Goal: Task Accomplishment & Management: Complete application form

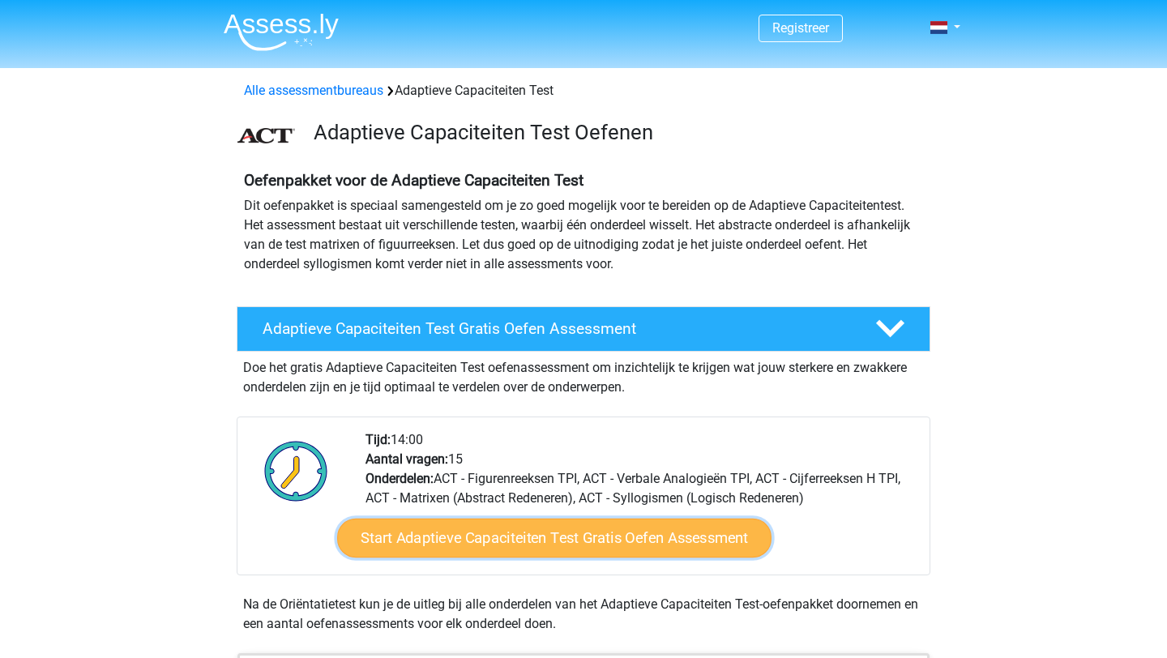
click at [672, 528] on link "Start Adaptieve Capaciteiten Test Gratis Oefen Assessment" at bounding box center [554, 538] width 435 height 39
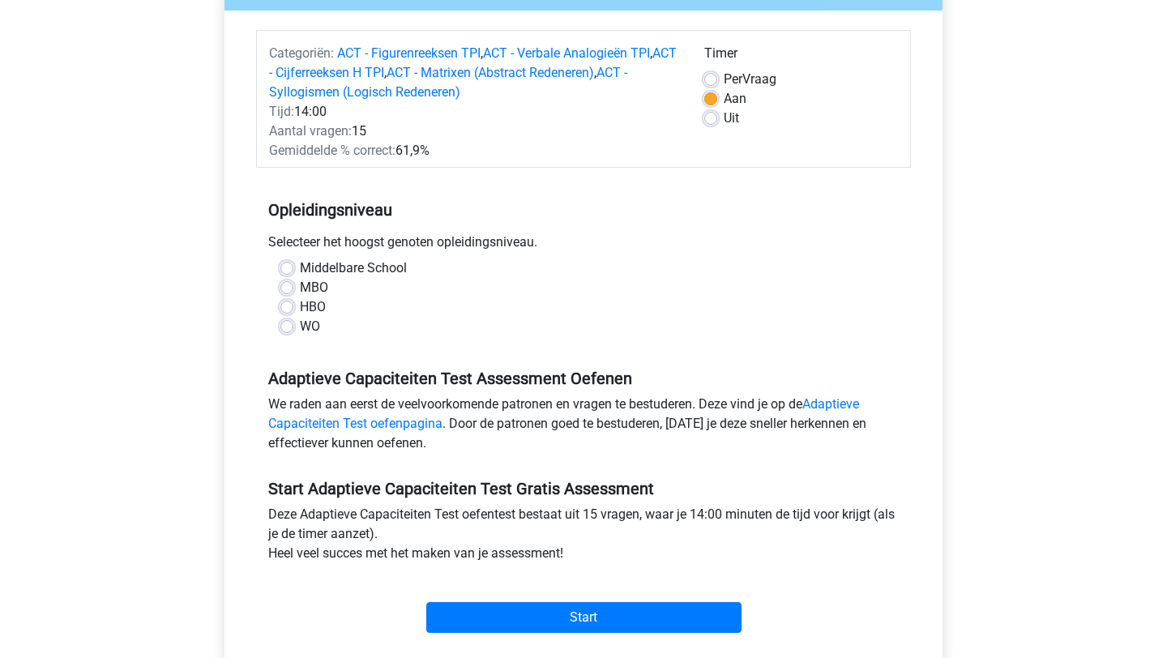
scroll to position [229, 0]
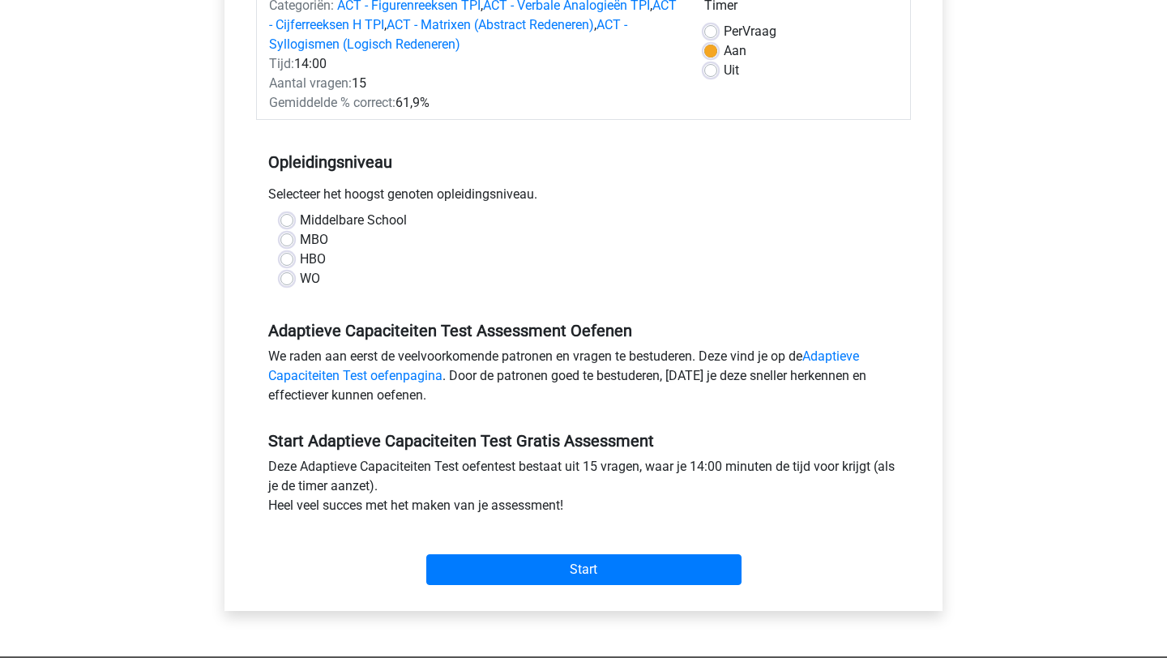
click at [301, 277] on label "WO" at bounding box center [310, 278] width 20 height 19
click at [293, 277] on input "WO" at bounding box center [286, 277] width 13 height 16
radio input "true"
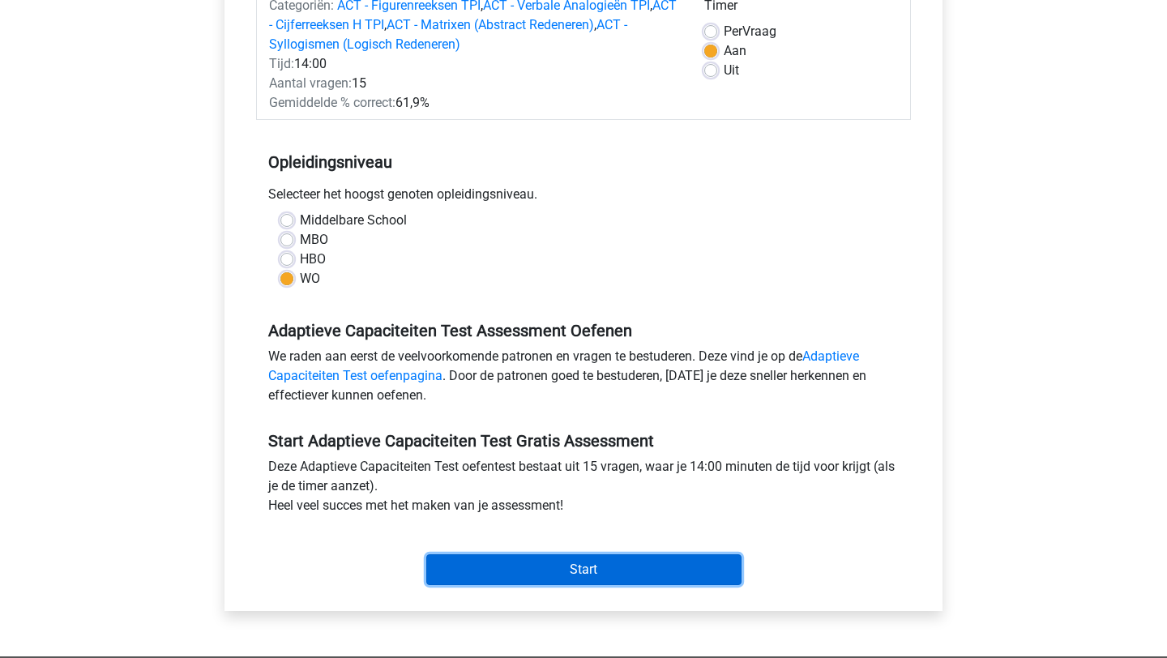
click at [619, 570] on input "Start" at bounding box center [583, 570] width 315 height 31
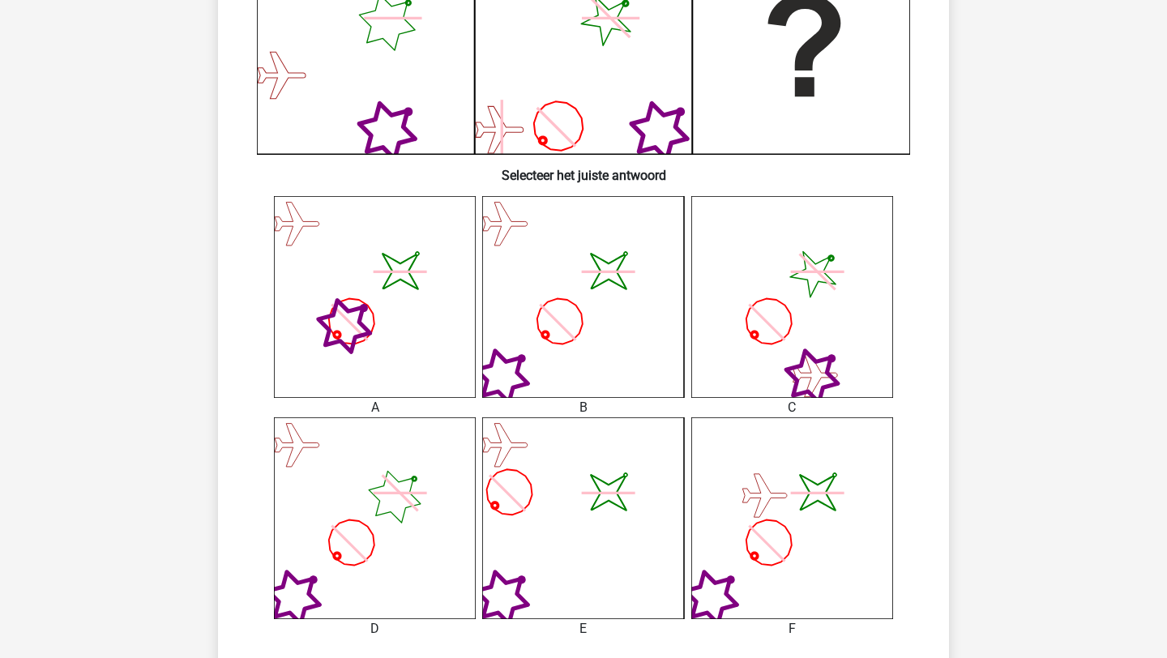
scroll to position [854, 0]
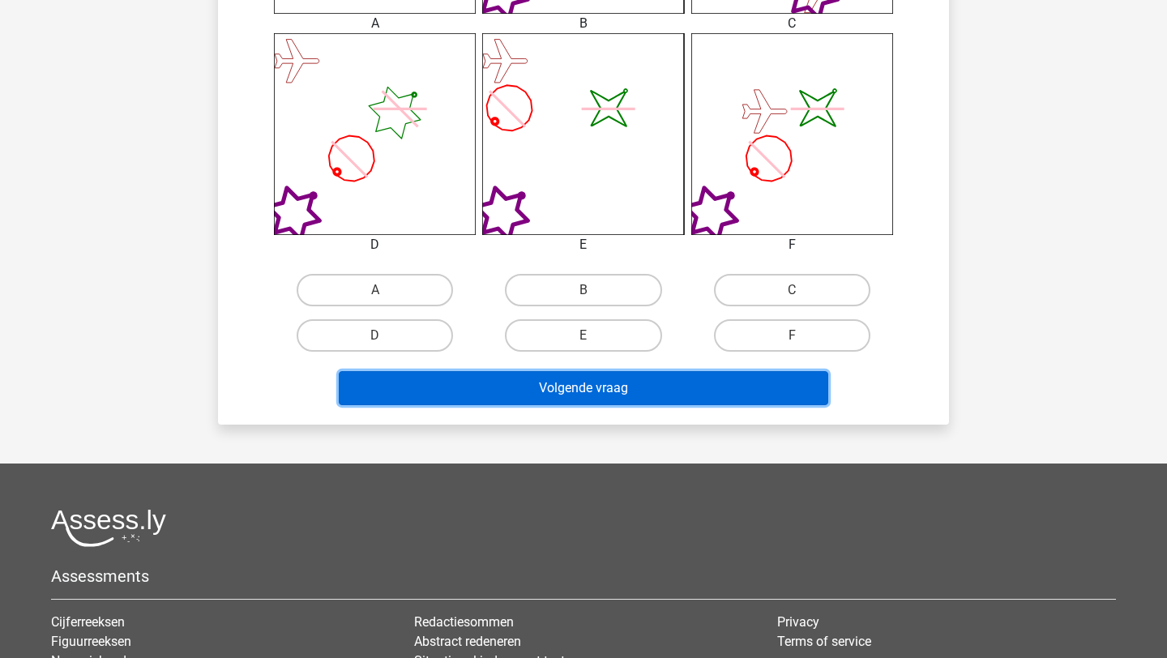
click at [655, 381] on button "Volgende vraag" at bounding box center [584, 388] width 490 height 34
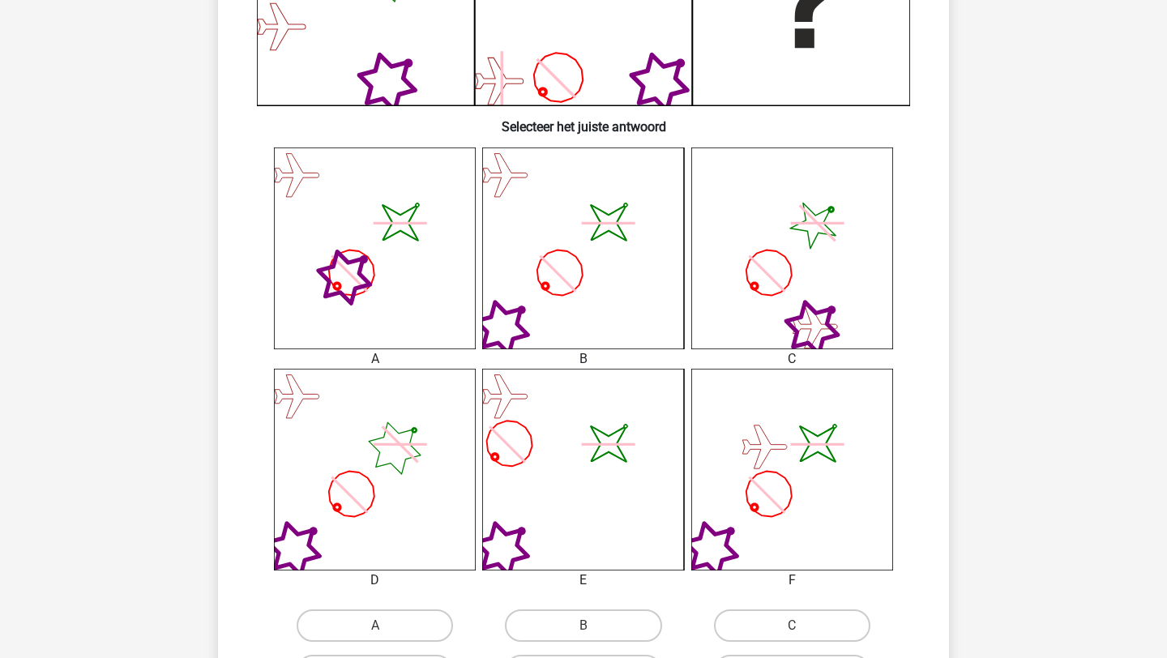
scroll to position [520, 0]
click at [378, 471] on icon at bounding box center [375, 468] width 202 height 202
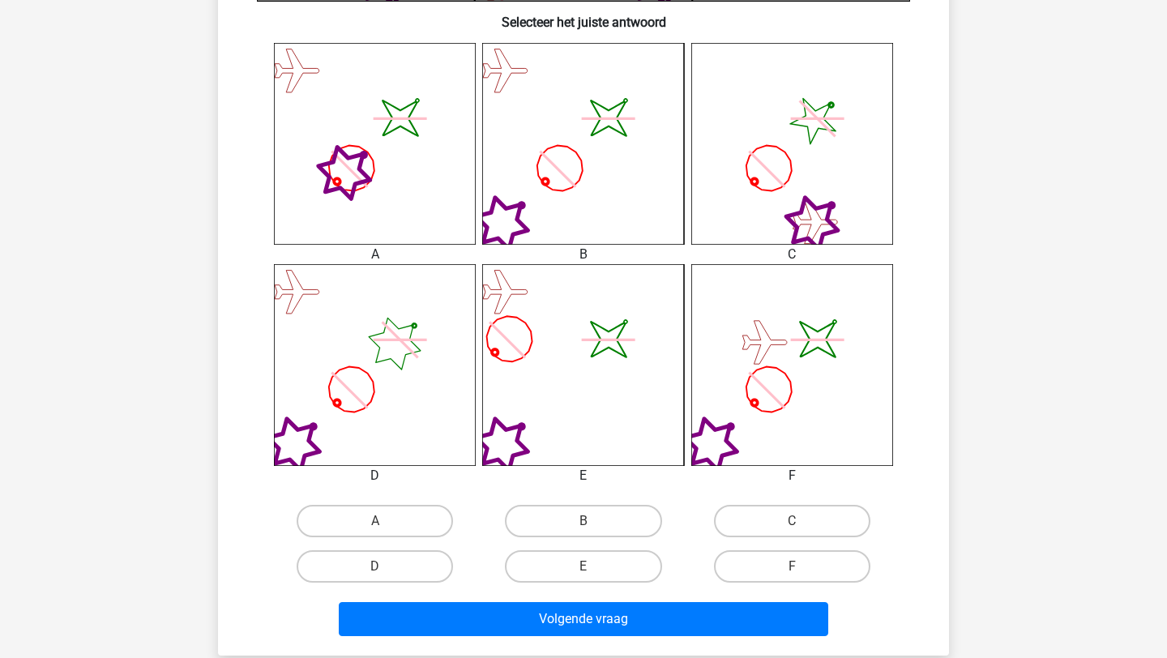
scroll to position [624, 0]
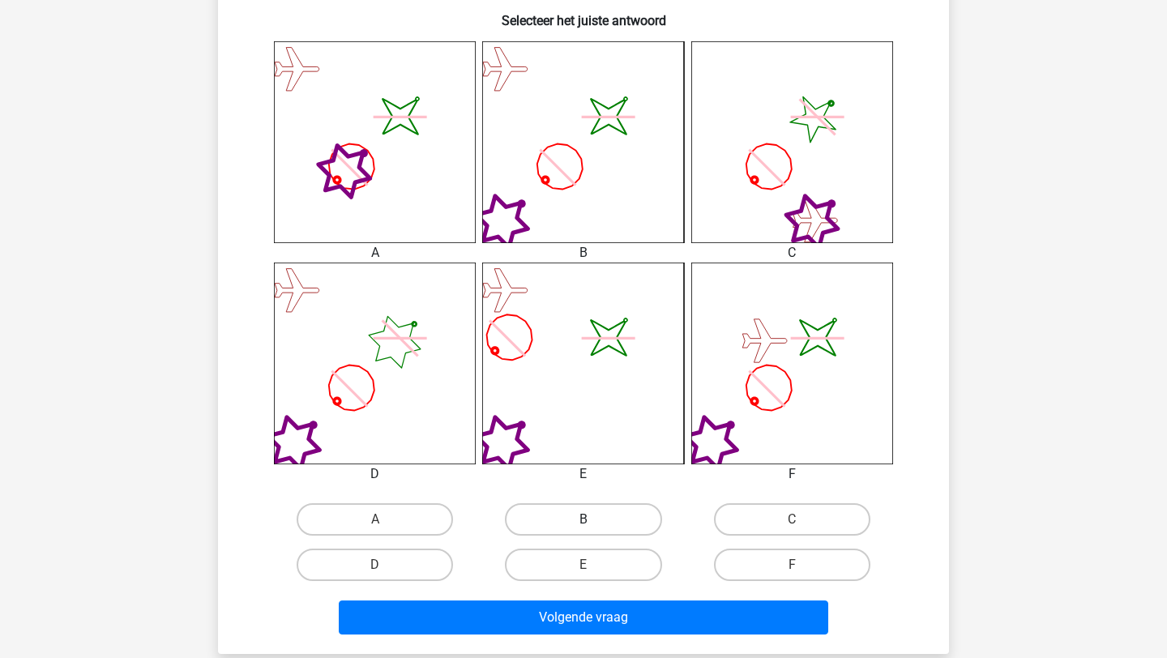
click at [577, 515] on label "B" at bounding box center [583, 519] width 156 height 32
click at [584, 520] on input "B" at bounding box center [589, 525] width 11 height 11
radio input "true"
click at [587, 637] on div "Volgende vraag" at bounding box center [584, 621] width 626 height 41
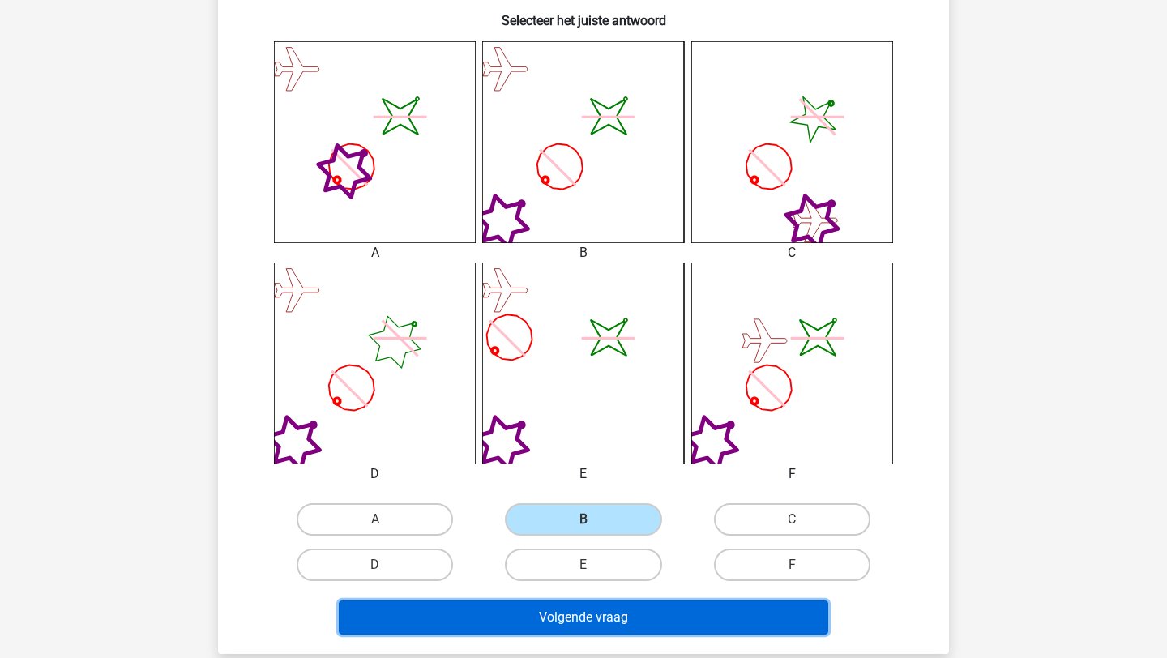
click at [597, 619] on button "Volgende vraag" at bounding box center [584, 618] width 490 height 34
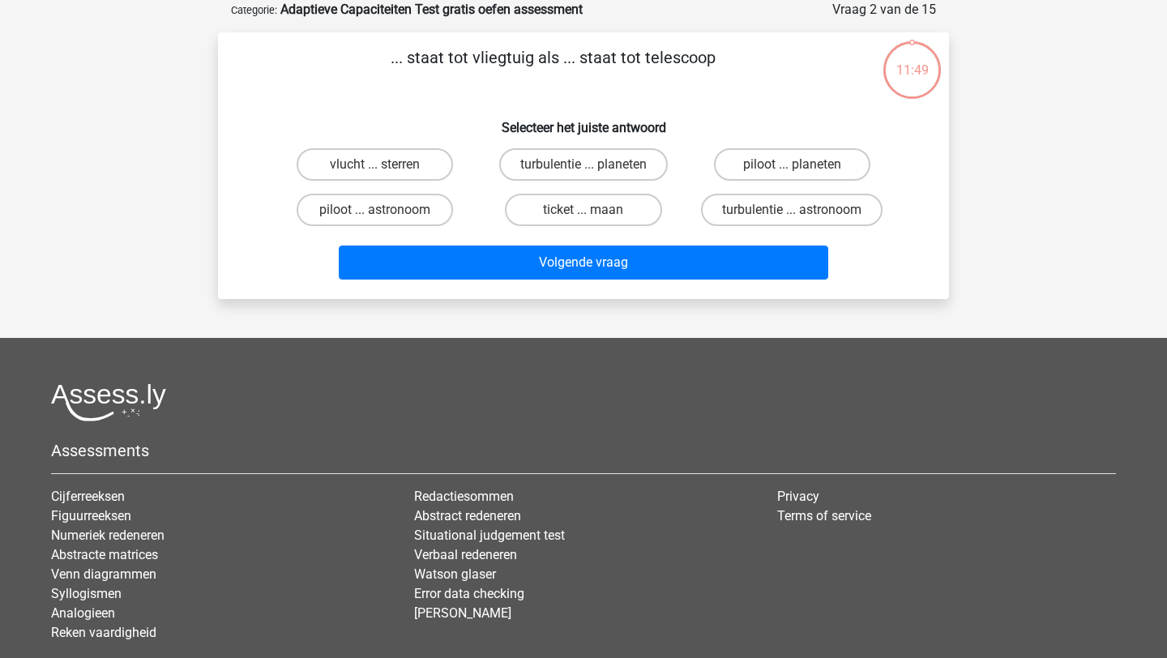
scroll to position [0, 0]
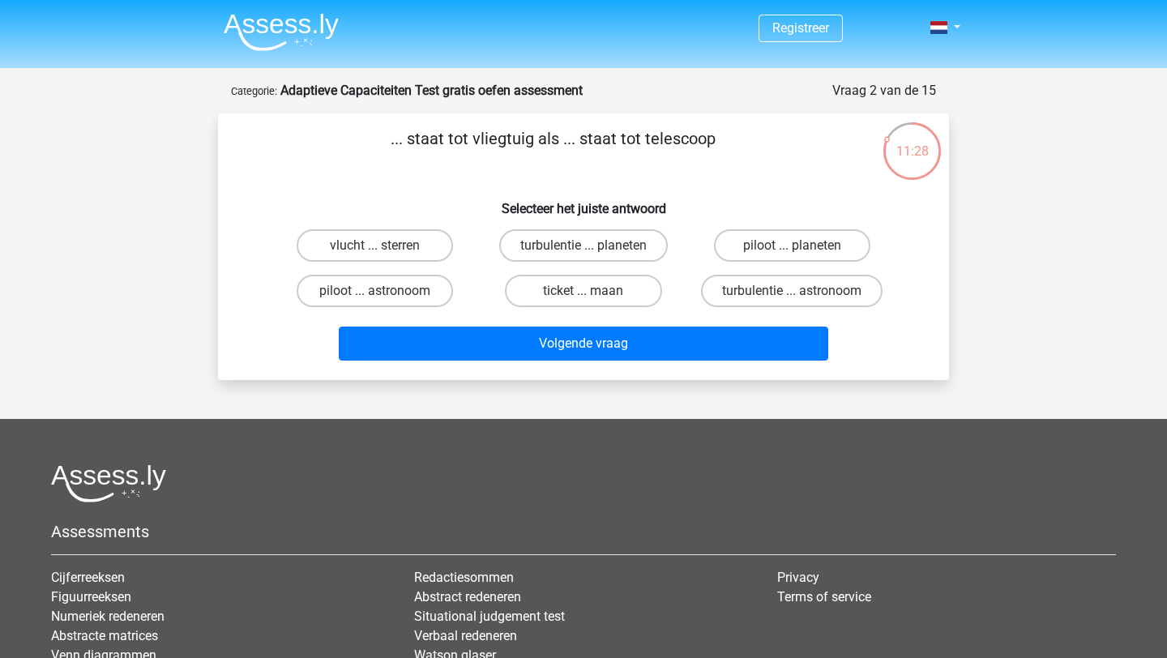
click at [380, 296] on input "piloot ... astronoom" at bounding box center [380, 296] width 11 height 11
radio input "true"
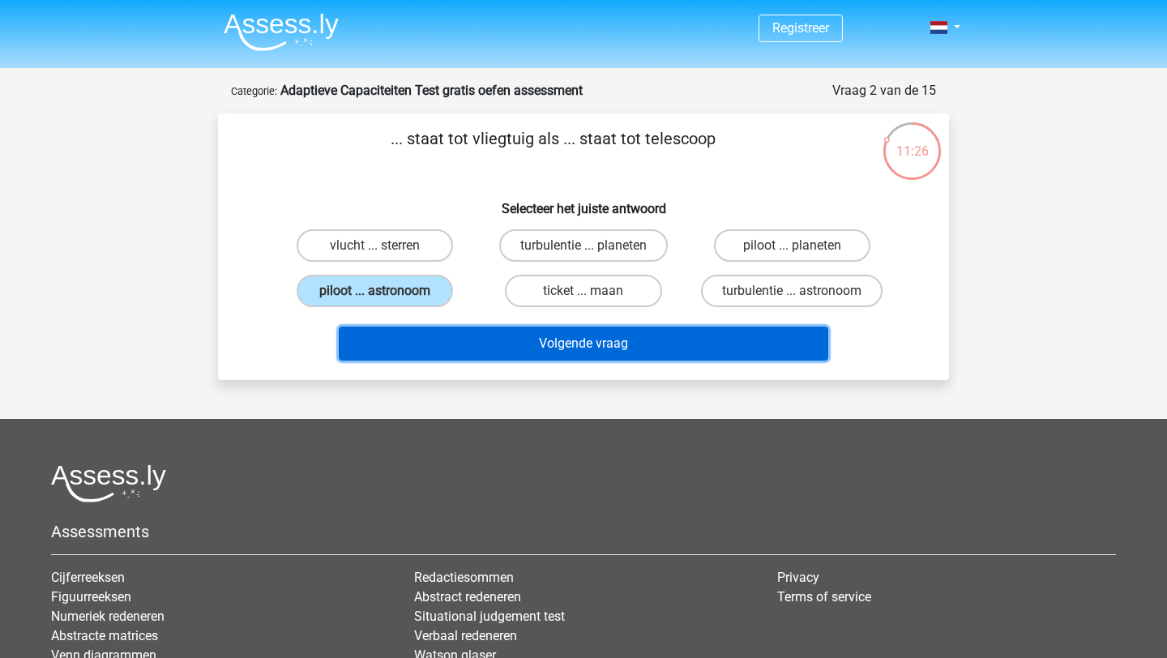
click at [498, 349] on button "Volgende vraag" at bounding box center [584, 344] width 490 height 34
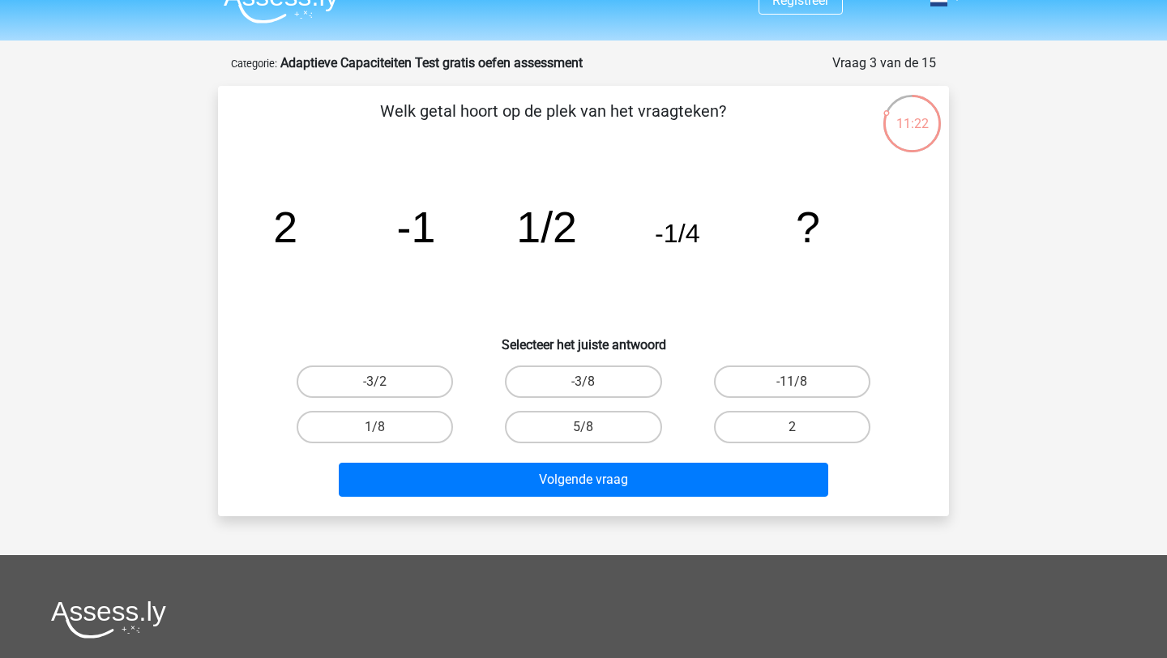
scroll to position [15, 0]
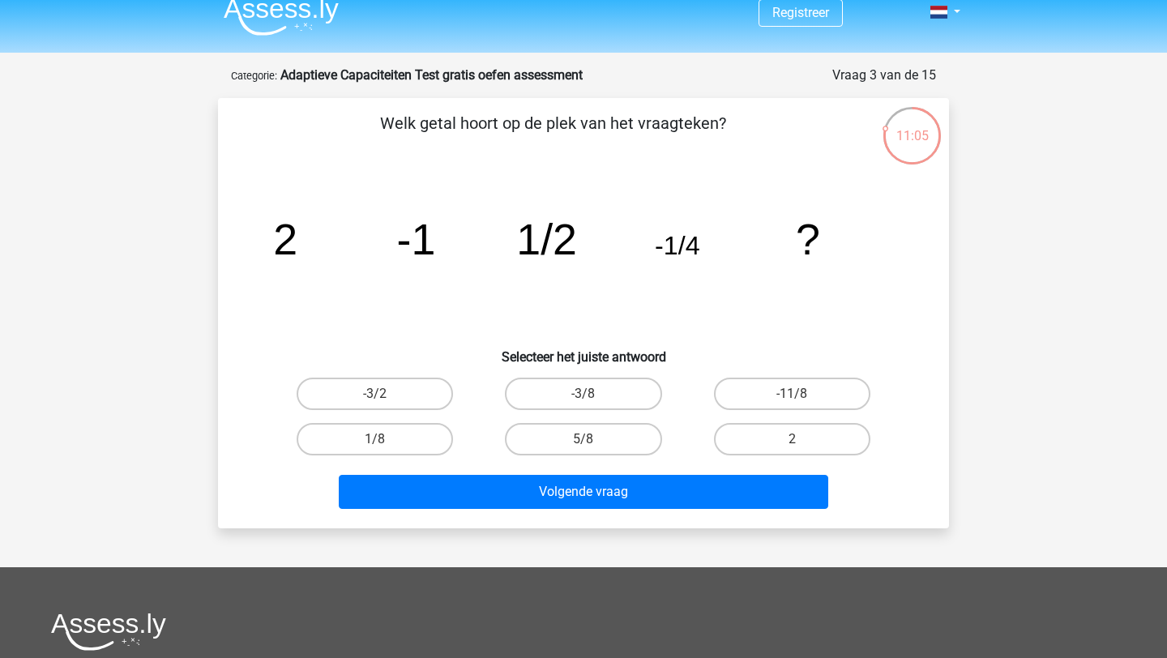
click at [376, 442] on input "1/8" at bounding box center [380, 444] width 11 height 11
radio input "true"
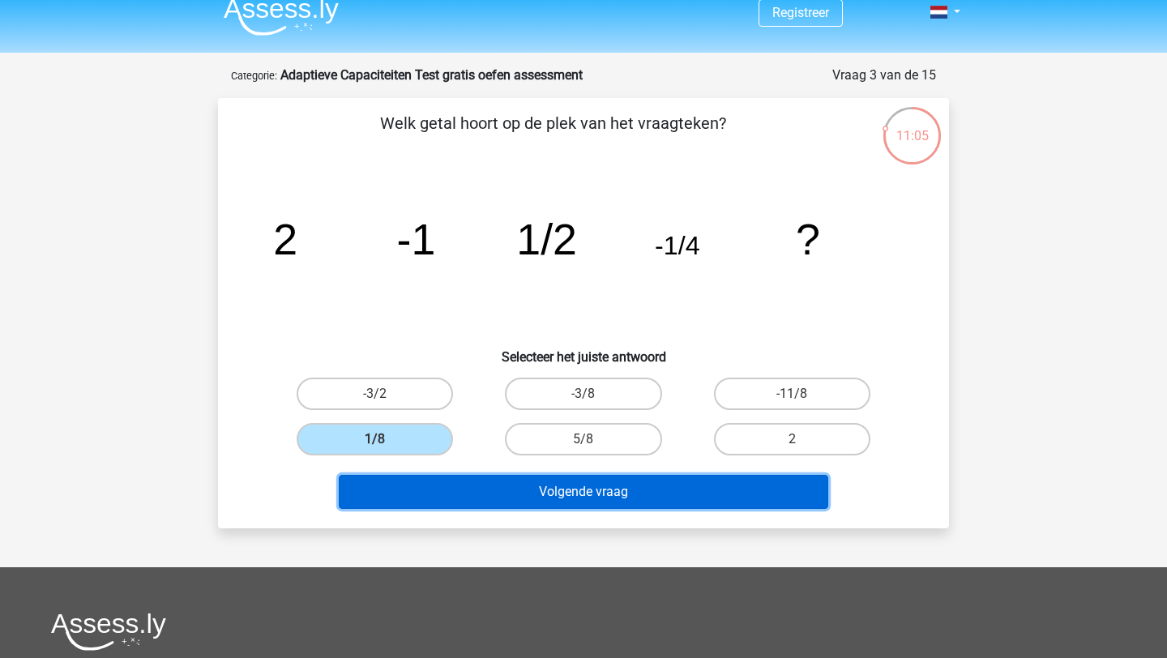
click at [560, 503] on button "Volgende vraag" at bounding box center [584, 492] width 490 height 34
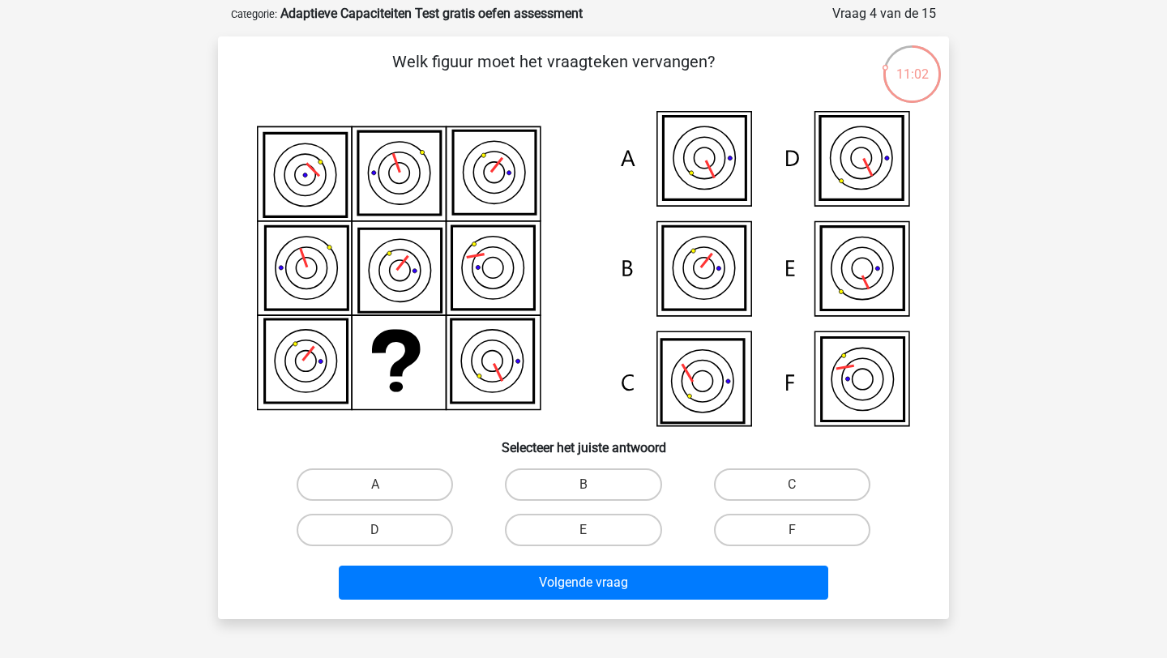
scroll to position [79, 0]
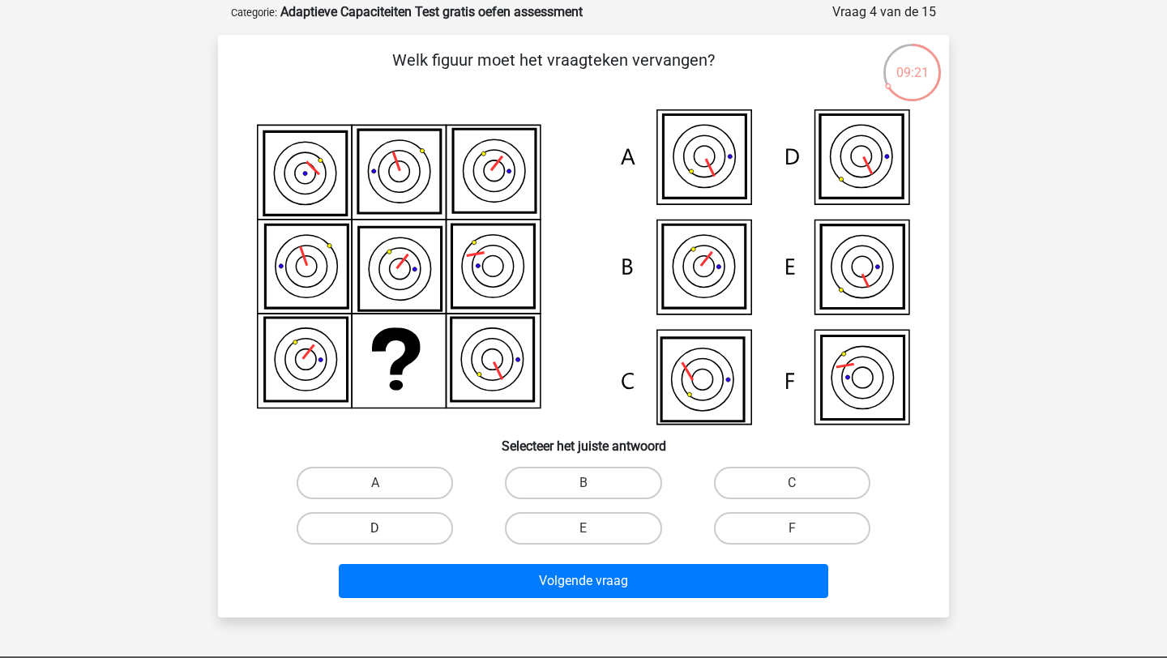
click at [431, 521] on label "D" at bounding box center [375, 528] width 156 height 32
click at [386, 529] on input "D" at bounding box center [380, 534] width 11 height 11
radio input "true"
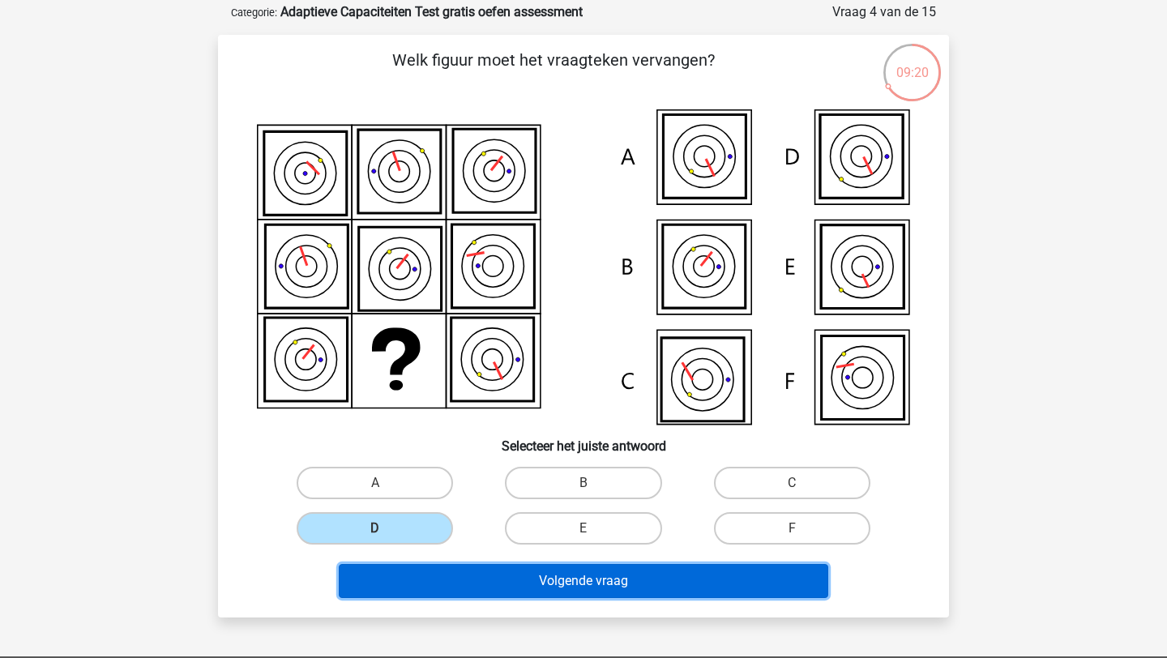
click at [492, 580] on button "Volgende vraag" at bounding box center [584, 581] width 490 height 34
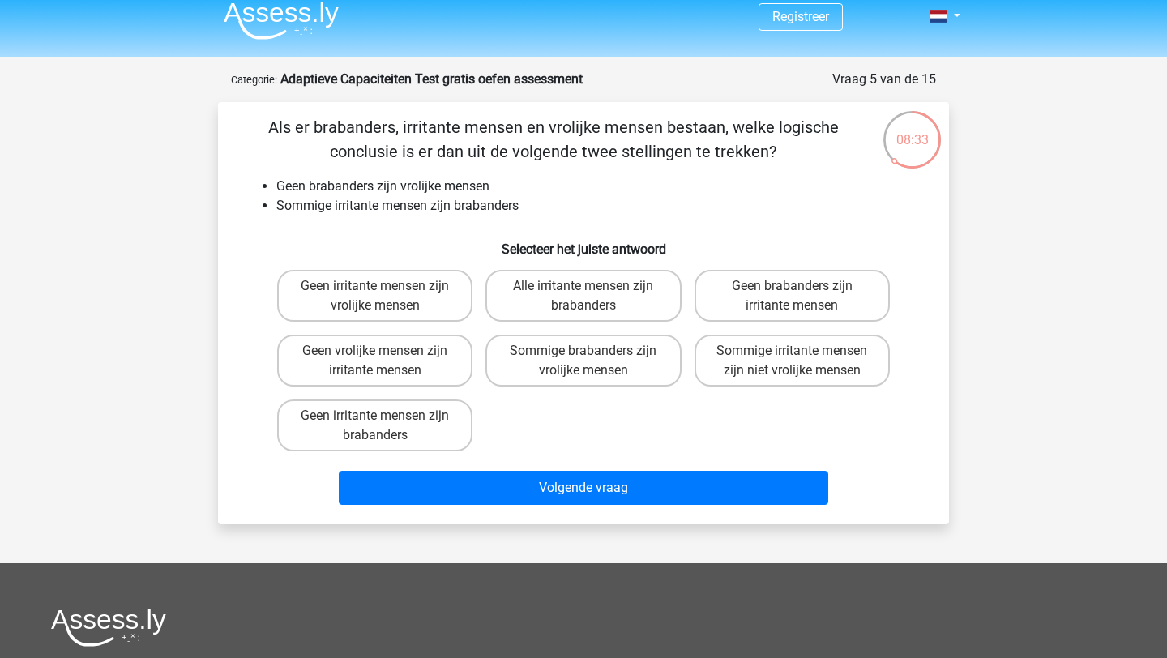
scroll to position [2, 0]
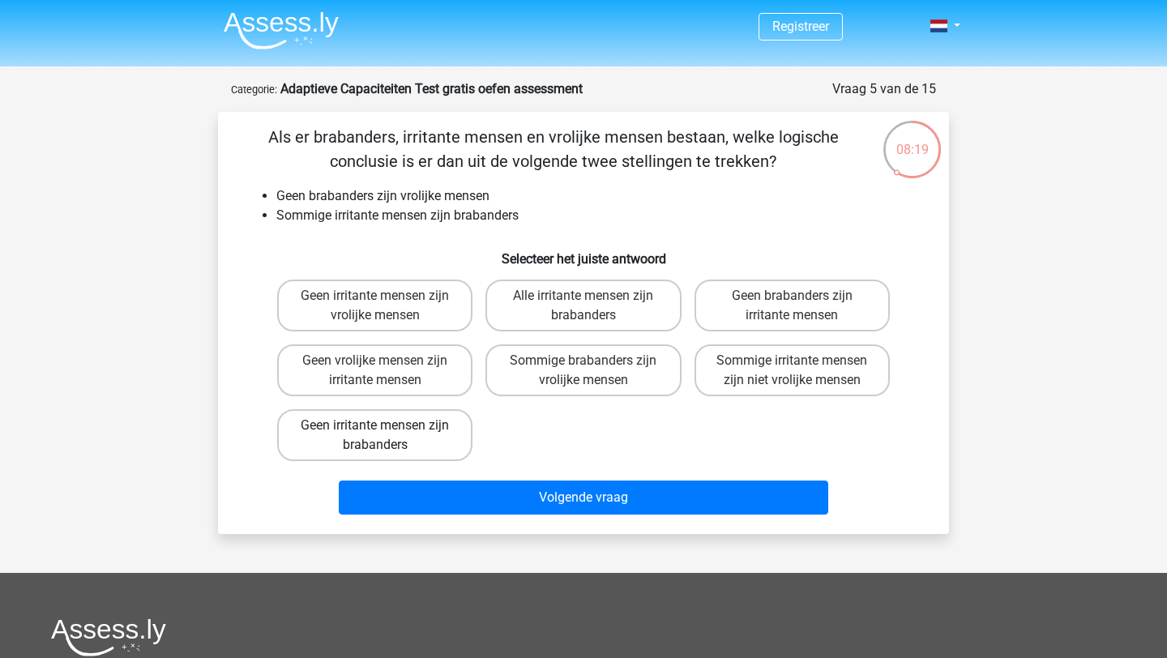
click at [448, 445] on label "Geen irritante mensen zijn brabanders" at bounding box center [374, 435] width 195 height 52
click at [386, 436] on input "Geen irritante mensen zijn brabanders" at bounding box center [380, 431] width 11 height 11
radio input "true"
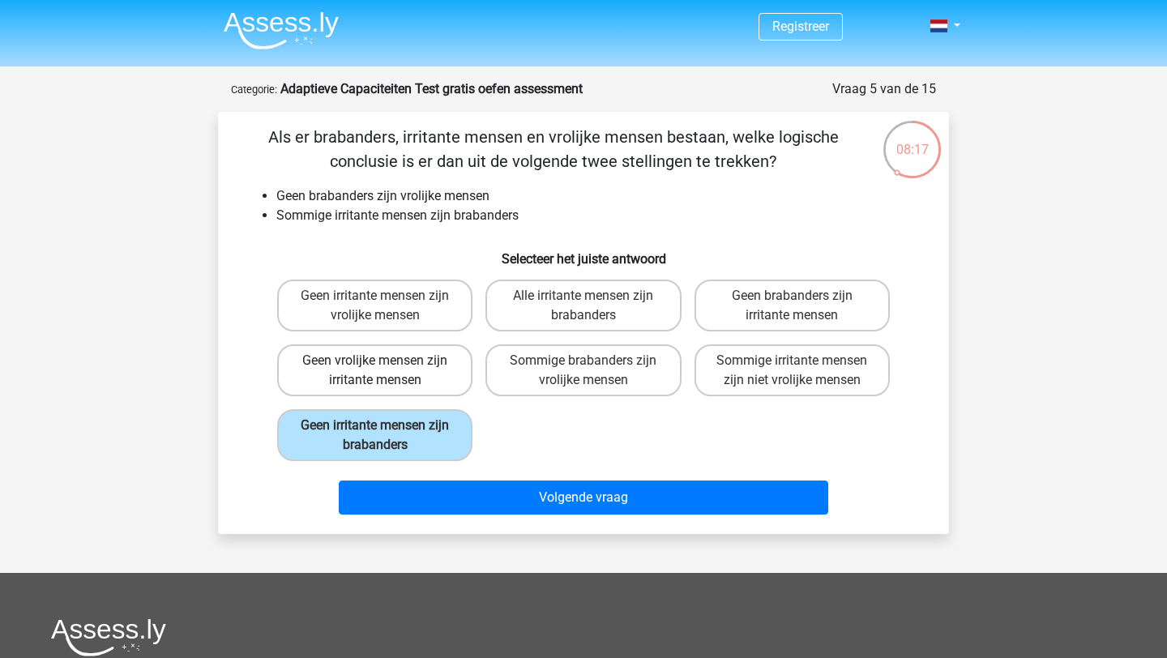
click at [407, 365] on label "Geen vrolijke mensen zijn irritante mensen" at bounding box center [374, 371] width 195 height 52
click at [386, 365] on input "Geen vrolijke mensen zijn irritante mensen" at bounding box center [380, 366] width 11 height 11
radio input "true"
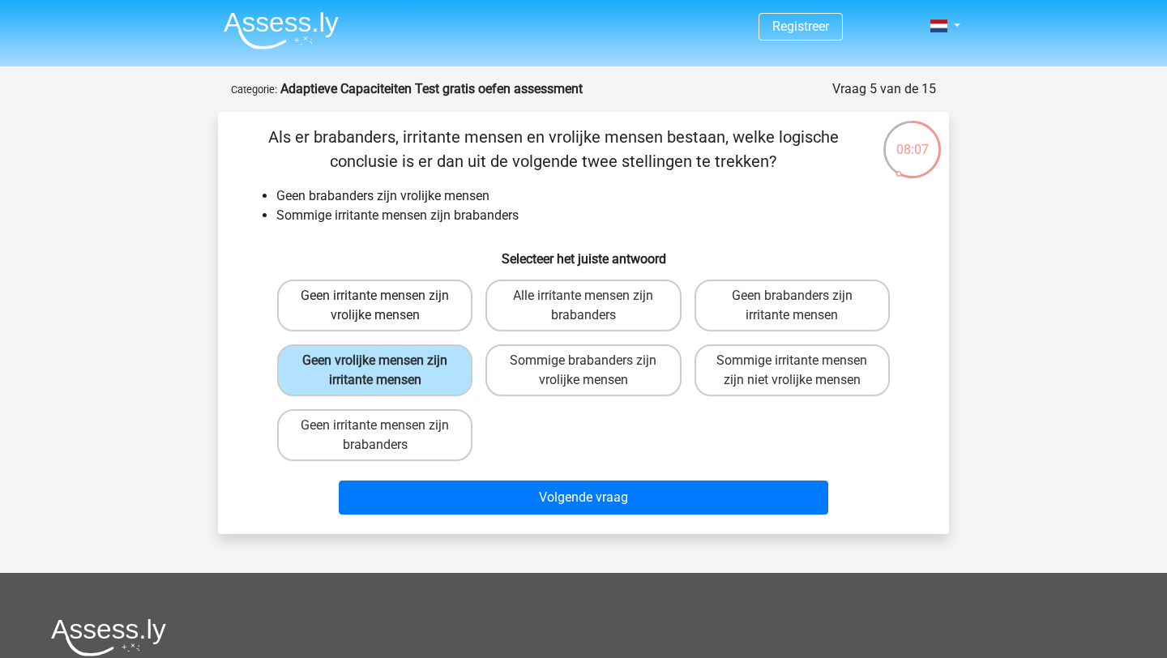
click at [438, 318] on label "Geen irritante mensen zijn vrolijke mensen" at bounding box center [374, 306] width 195 height 52
click at [386, 306] on input "Geen irritante mensen zijn vrolijke mensen" at bounding box center [380, 301] width 11 height 11
radio input "true"
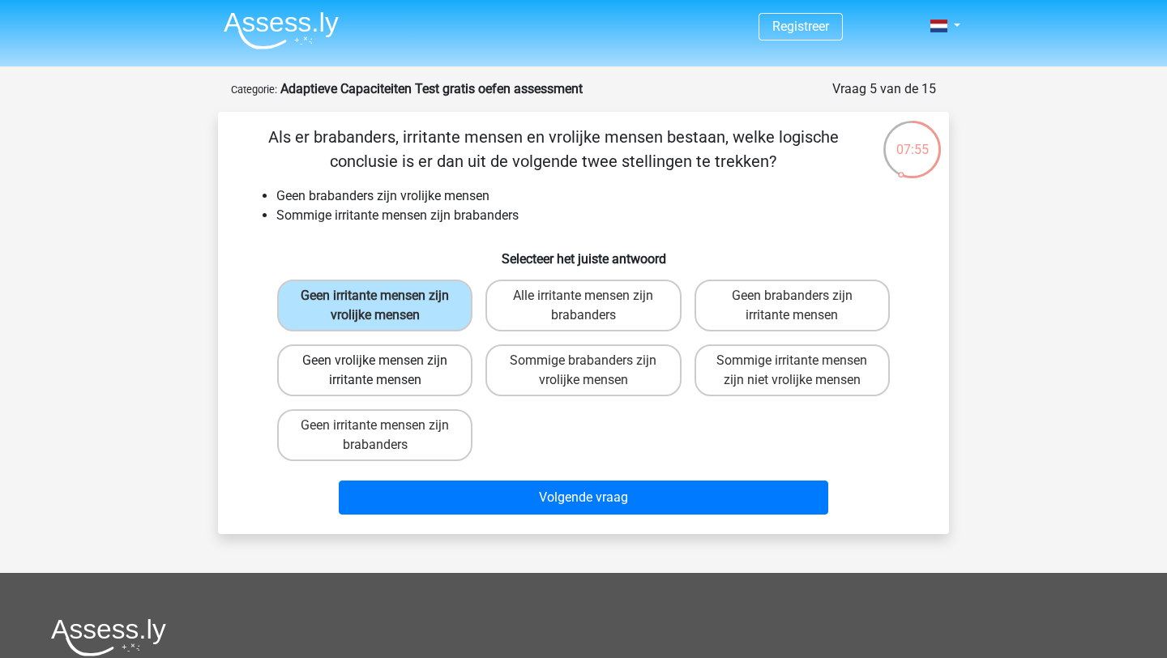
click at [333, 390] on label "Geen vrolijke mensen zijn irritante mensen" at bounding box center [374, 371] width 195 height 52
click at [375, 371] on input "Geen vrolijke mensen zijn irritante mensen" at bounding box center [380, 366] width 11 height 11
radio input "true"
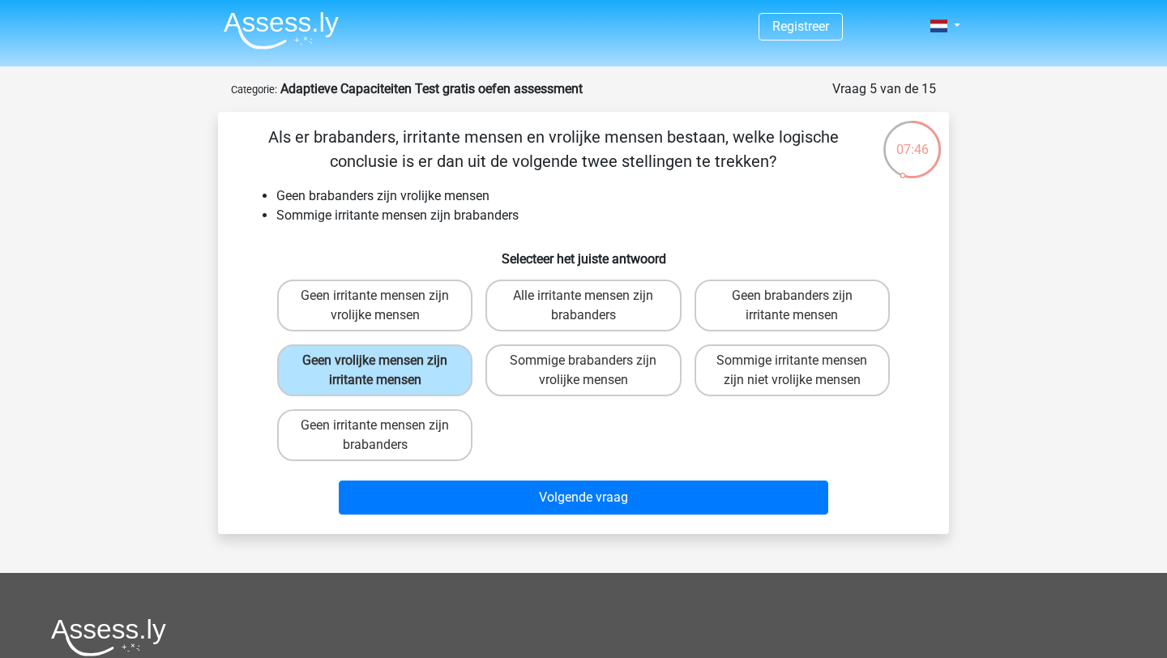
scroll to position [21, 0]
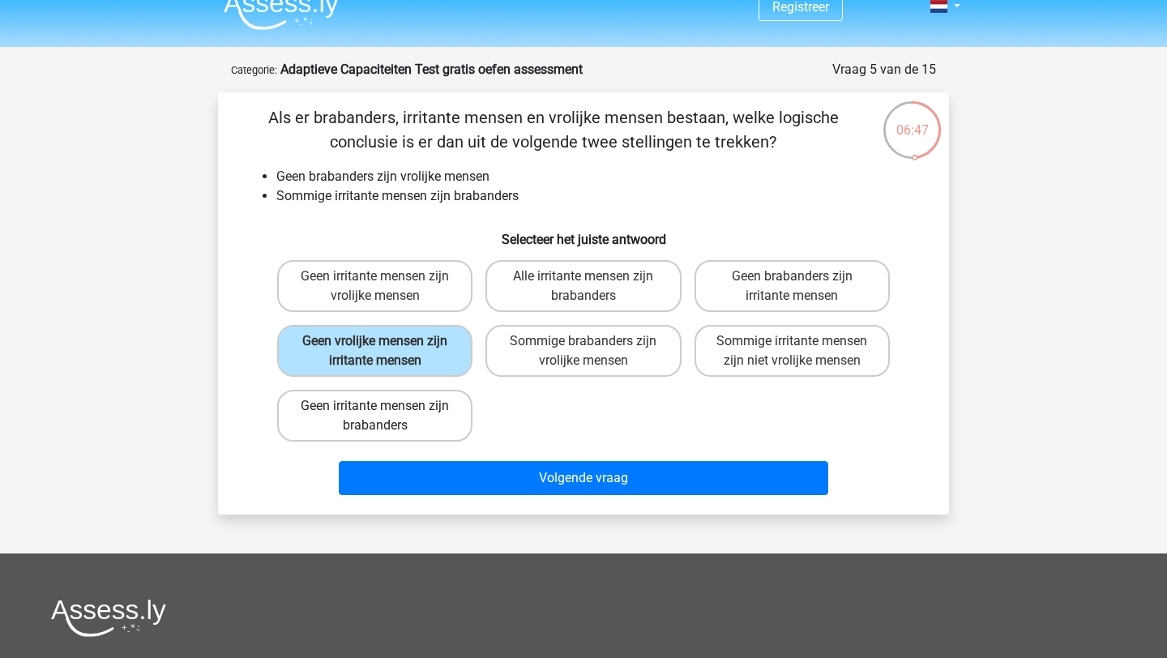
click at [460, 425] on label "Geen irritante mensen zijn brabanders" at bounding box center [374, 416] width 195 height 52
click at [386, 417] on input "Geen irritante mensen zijn brabanders" at bounding box center [380, 411] width 11 height 11
radio input "true"
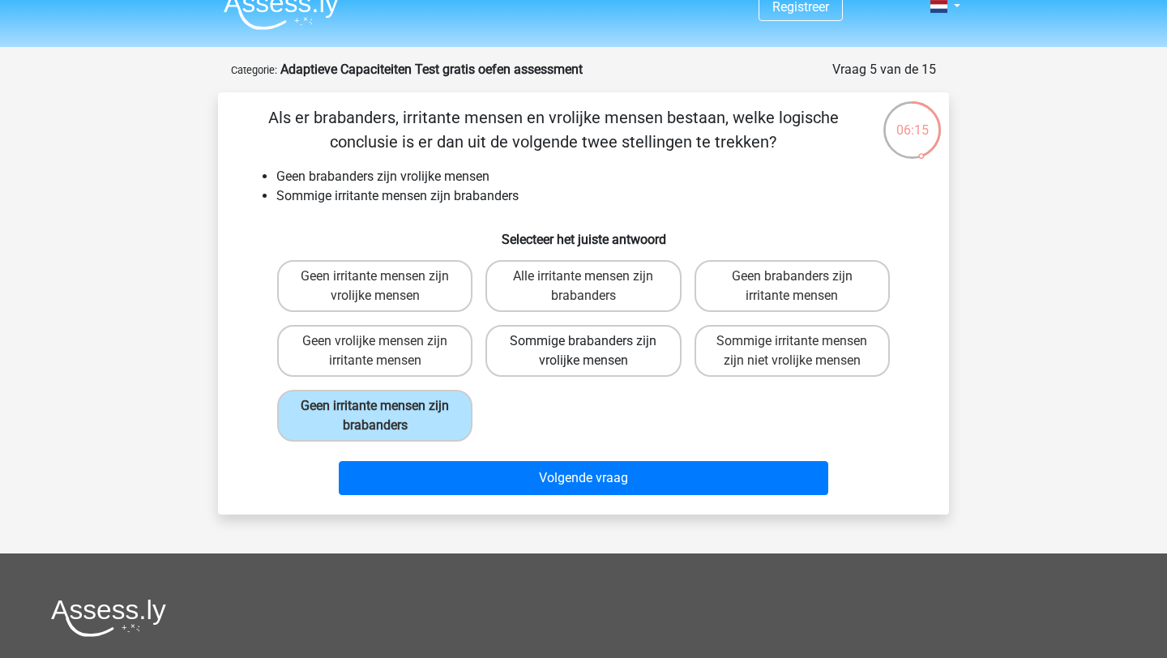
click at [621, 360] on label "Sommige brabanders zijn vrolijke mensen" at bounding box center [583, 351] width 195 height 52
click at [594, 352] on input "Sommige brabanders zijn vrolijke mensen" at bounding box center [589, 346] width 11 height 11
radio input "true"
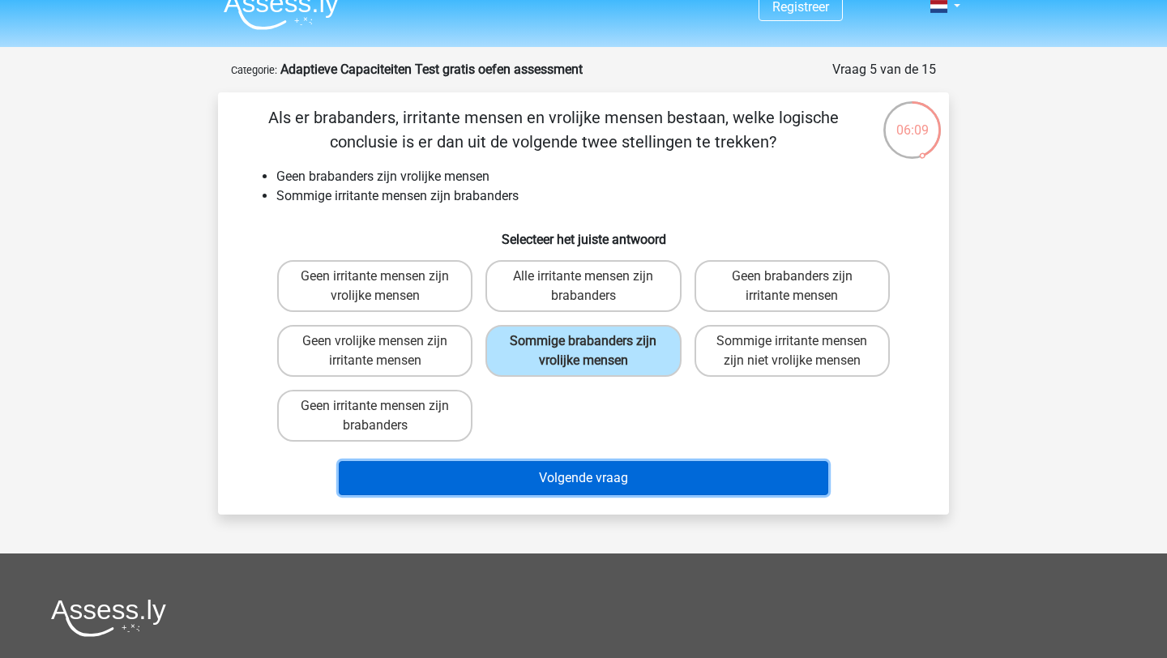
click at [624, 472] on button "Volgende vraag" at bounding box center [584, 478] width 490 height 34
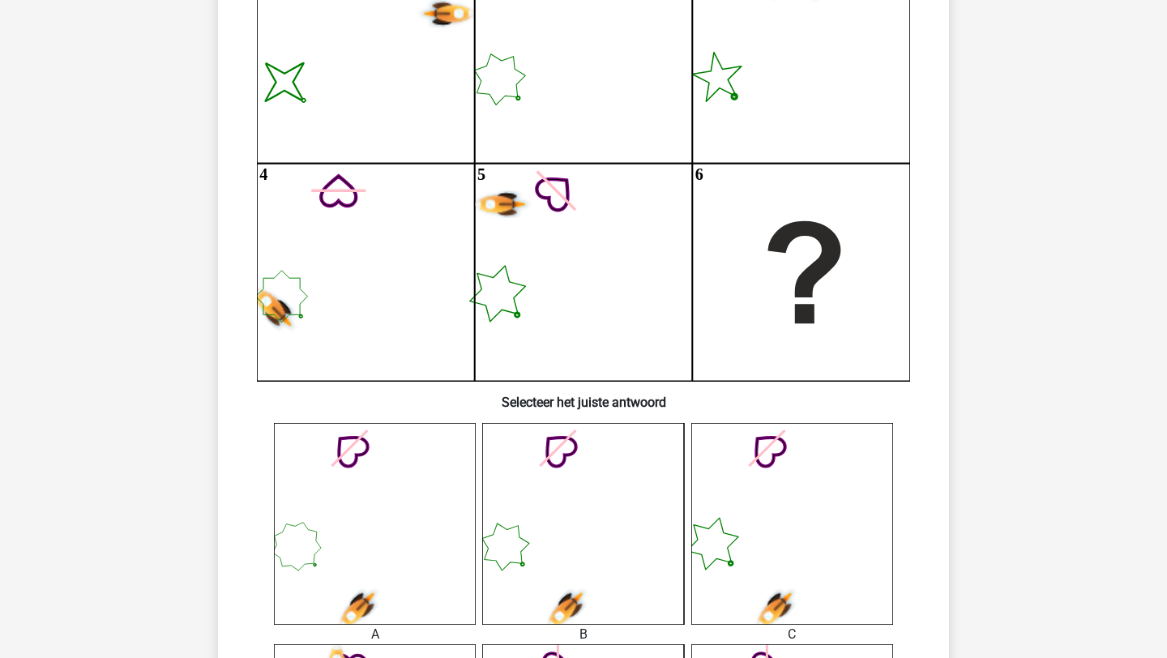
scroll to position [241, 0]
click at [353, 537] on icon at bounding box center [375, 526] width 202 height 202
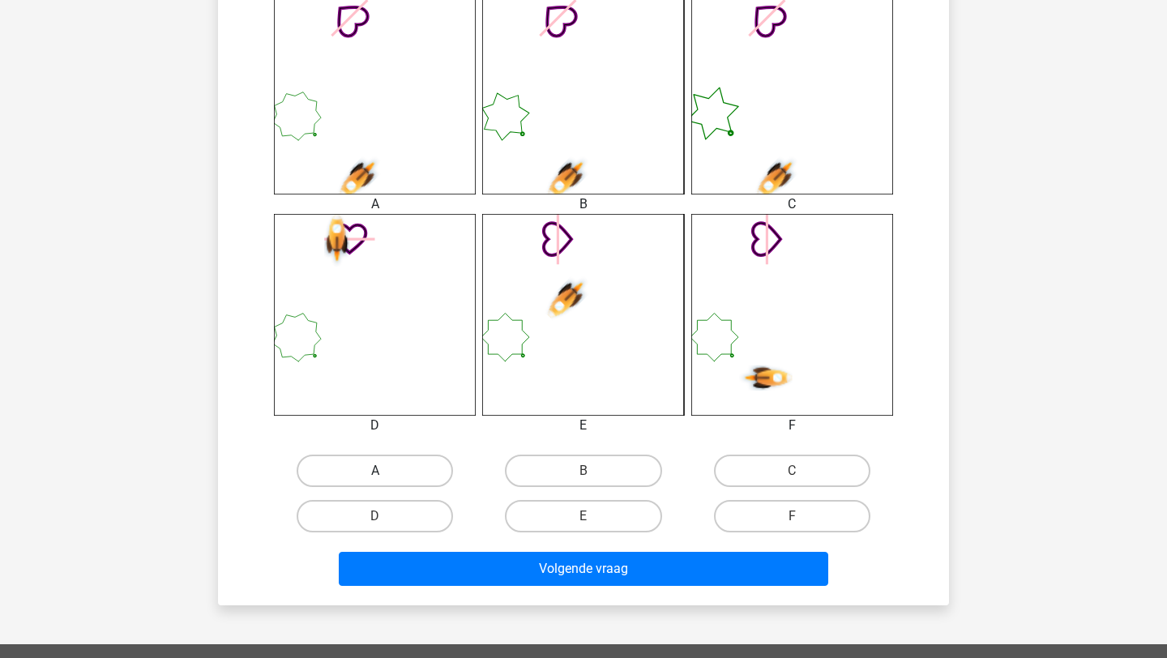
scroll to position [707, 0]
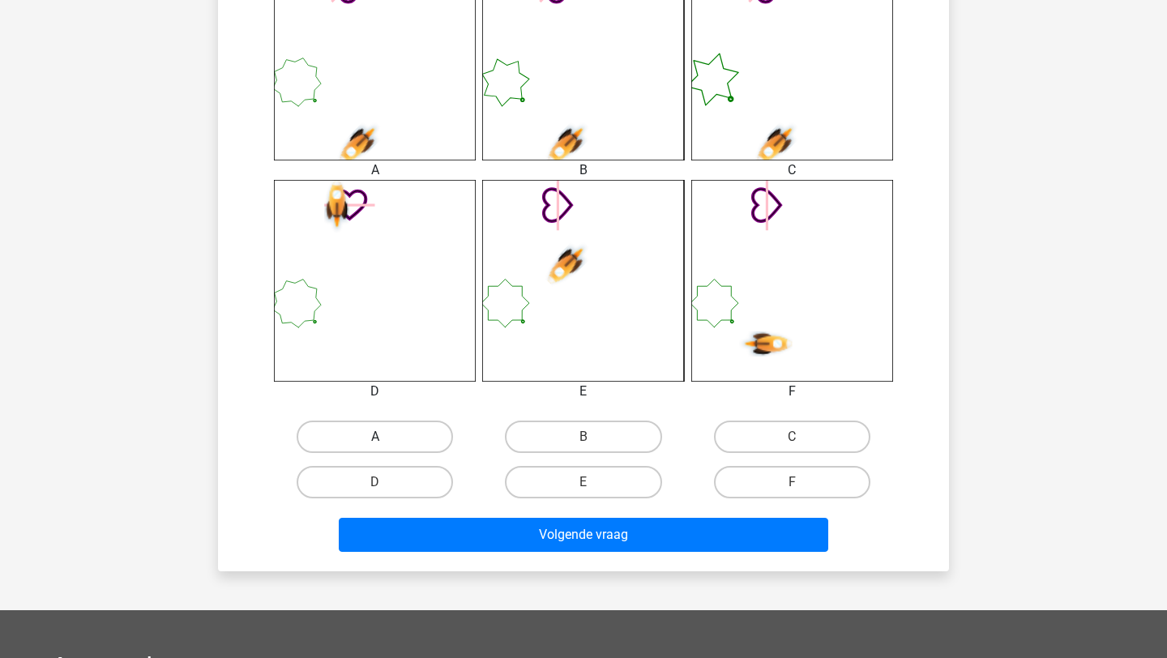
click at [397, 438] on label "A" at bounding box center [375, 437] width 156 height 32
click at [386, 438] on input "A" at bounding box center [380, 442] width 11 height 11
radio input "true"
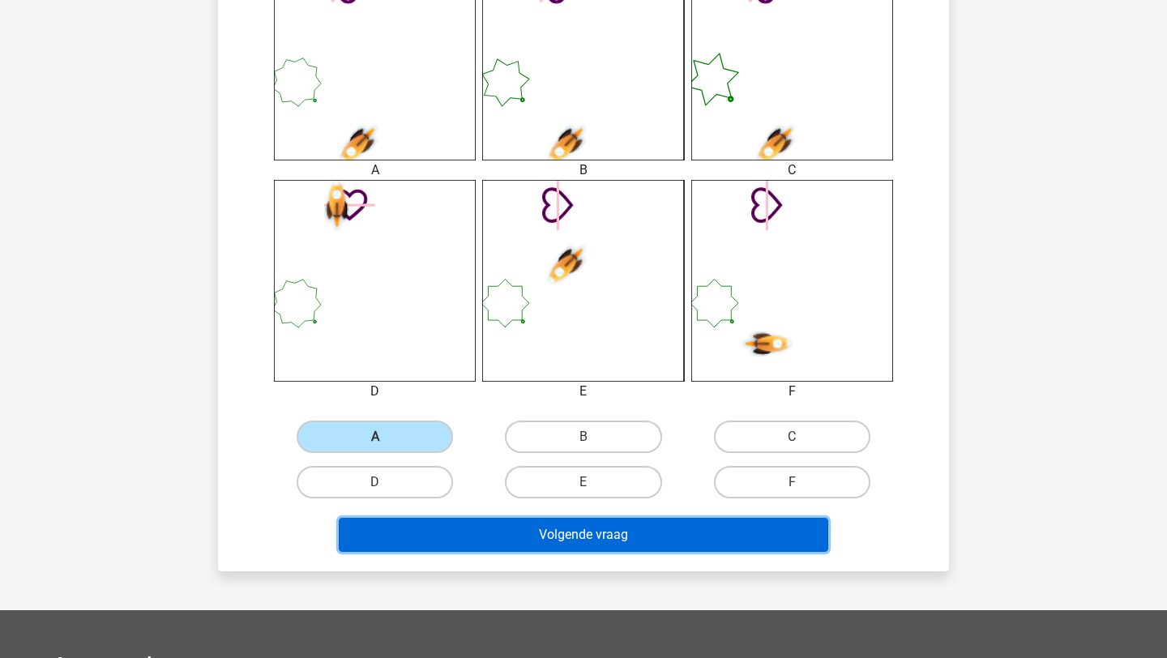
click at [481, 525] on button "Volgende vraag" at bounding box center [584, 535] width 490 height 34
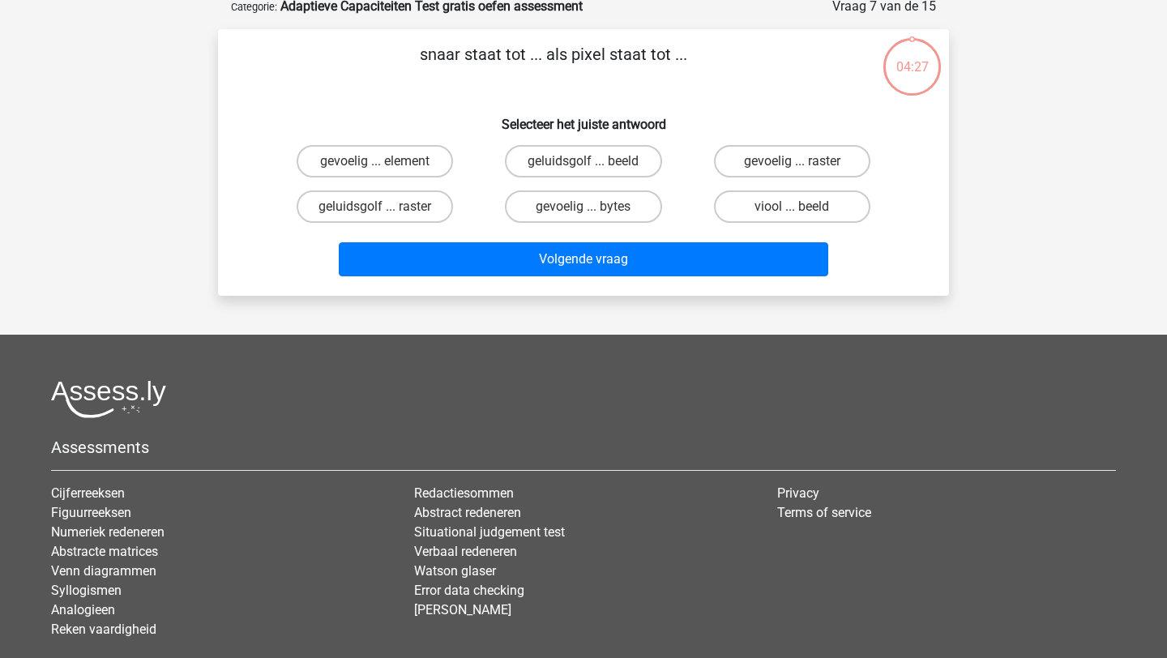
scroll to position [81, 0]
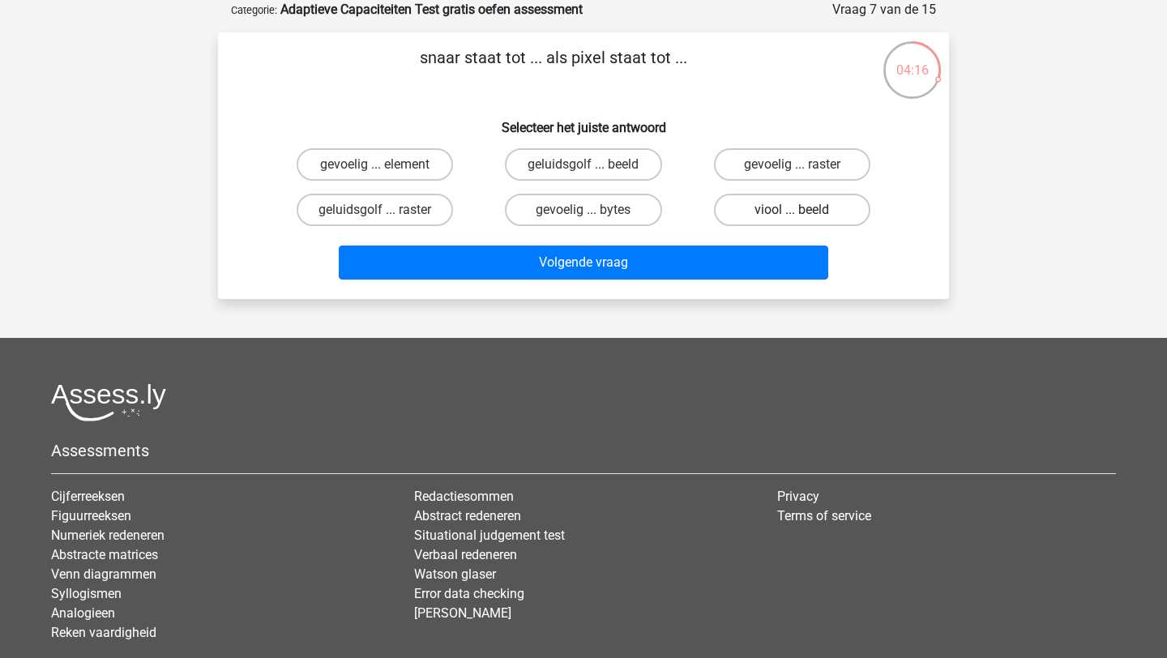
click at [786, 212] on label "viool ... beeld" at bounding box center [792, 210] width 156 height 32
click at [792, 212] on input "viool ... beeld" at bounding box center [797, 215] width 11 height 11
radio input "true"
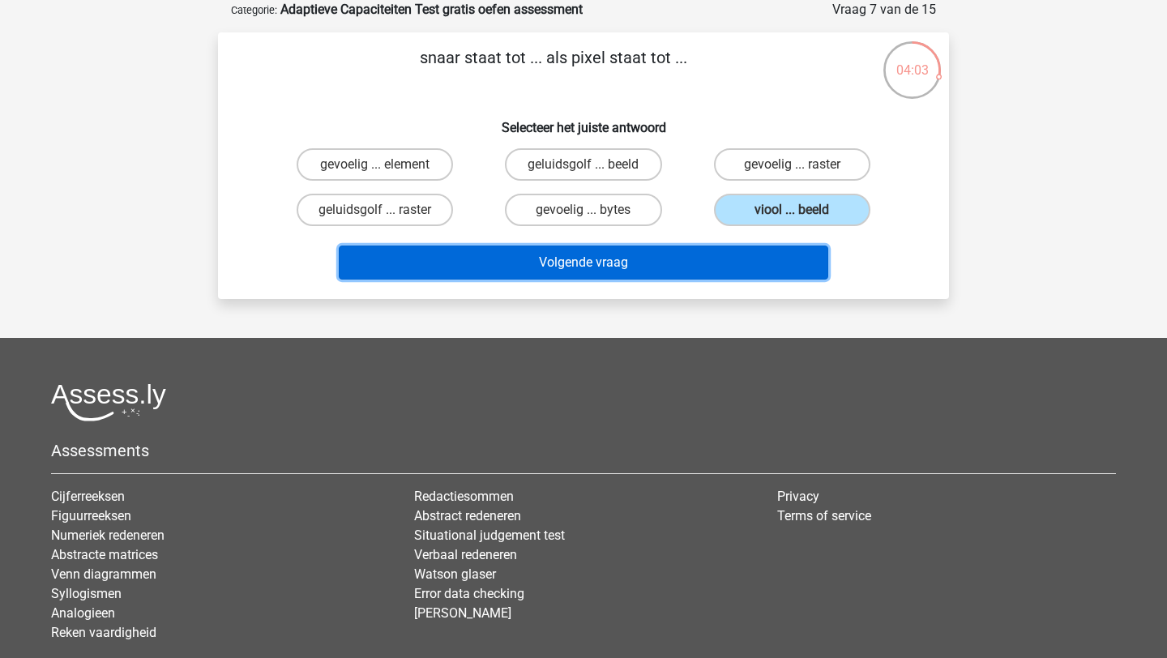
click at [756, 254] on button "Volgende vraag" at bounding box center [584, 263] width 490 height 34
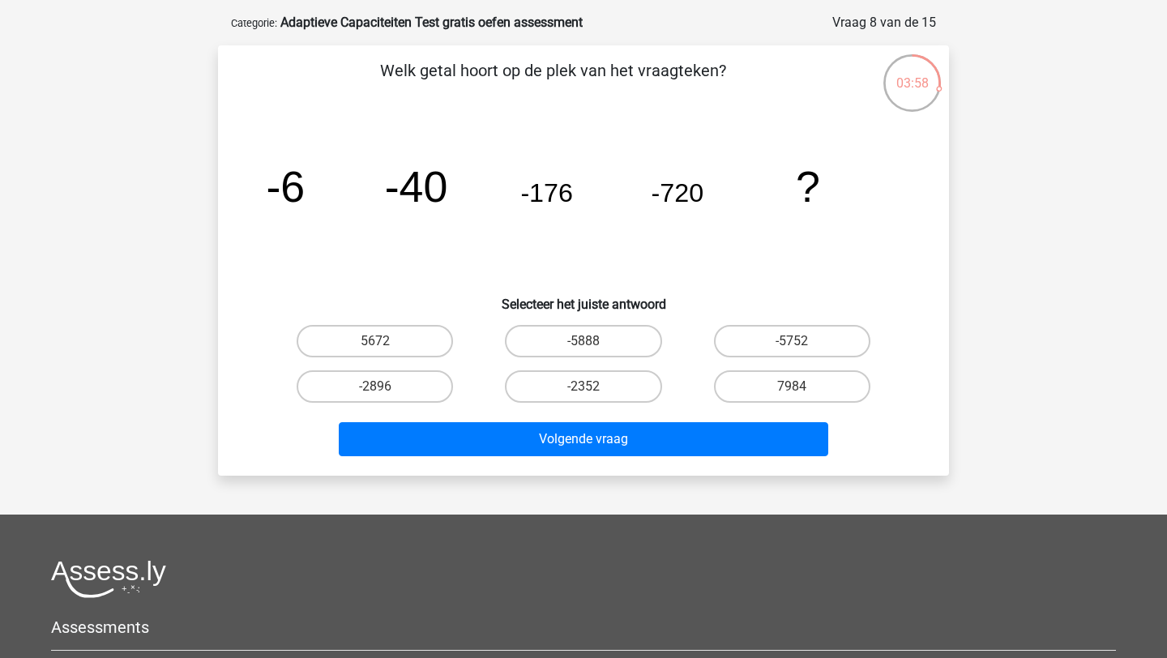
scroll to position [61, 0]
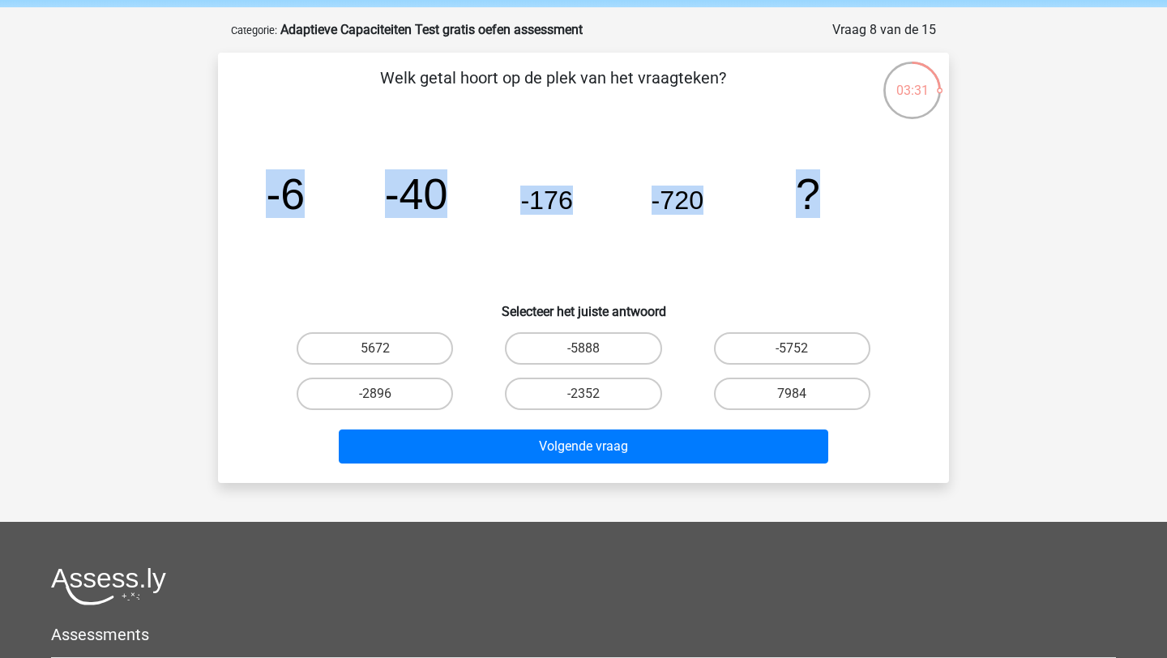
drag, startPoint x: 865, startPoint y: 195, endPoint x: 259, endPoint y: 195, distance: 605.6
click at [259, 195] on icon "image/svg+xml -6 -40 -176 -720 ?" at bounding box center [583, 209] width 653 height 164
copy g "-6 -40 -176 -720 ?"
click at [387, 392] on label "-2896" at bounding box center [375, 394] width 156 height 32
click at [386, 394] on input "-2896" at bounding box center [380, 399] width 11 height 11
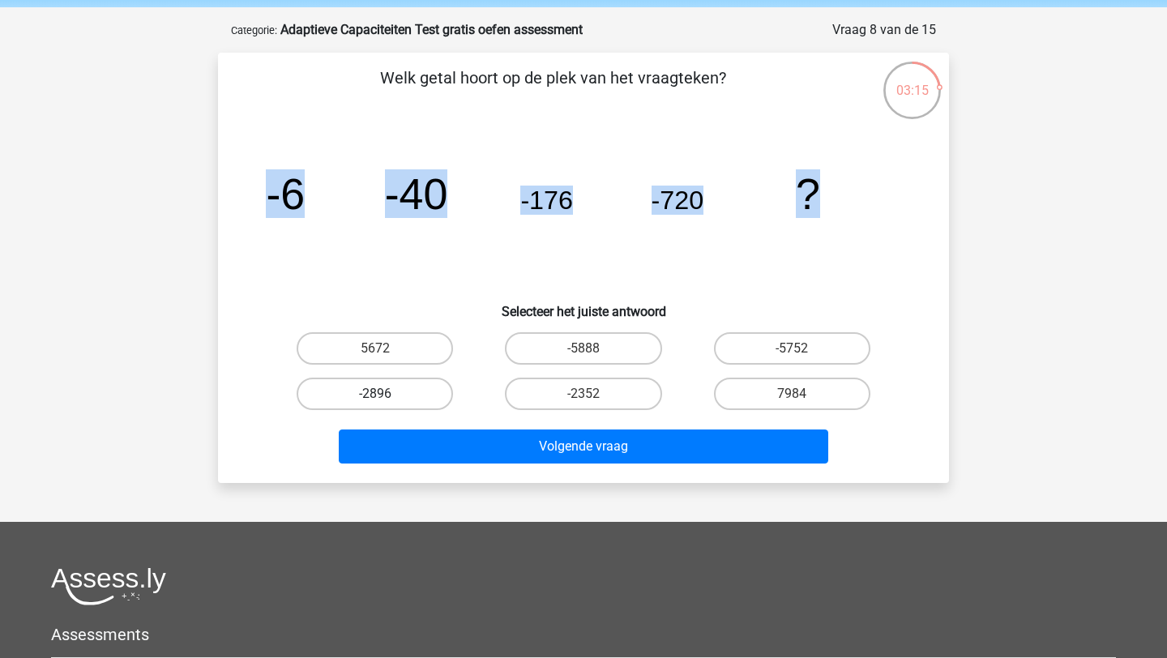
radio input "true"
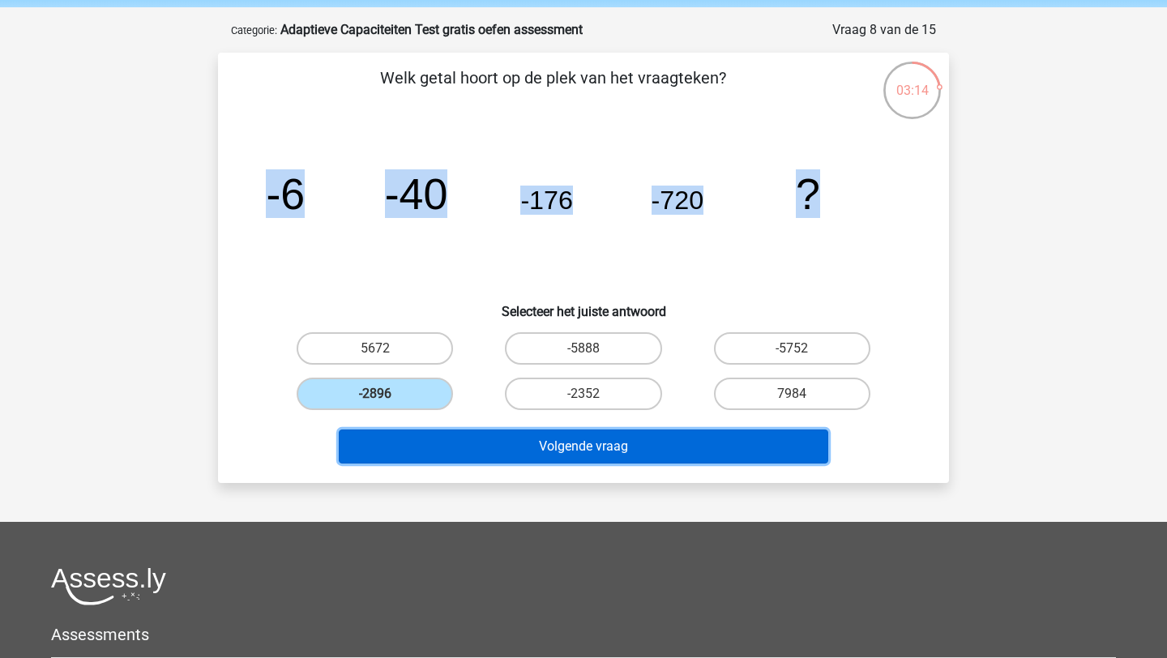
click at [561, 455] on button "Volgende vraag" at bounding box center [584, 447] width 490 height 34
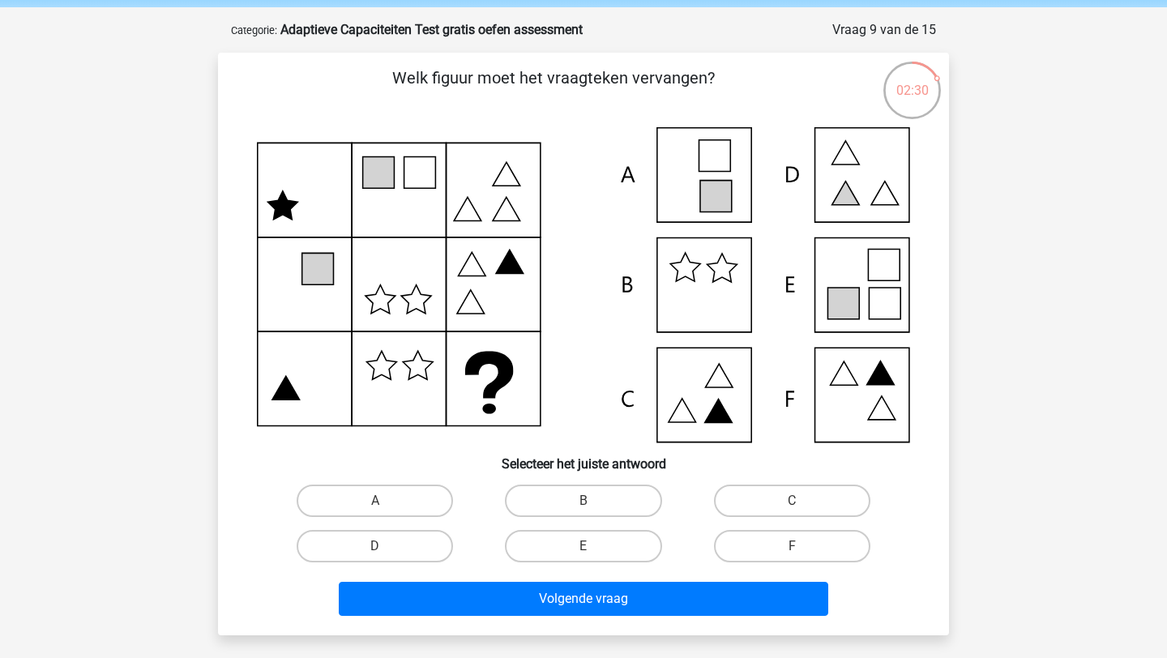
scroll to position [80, 0]
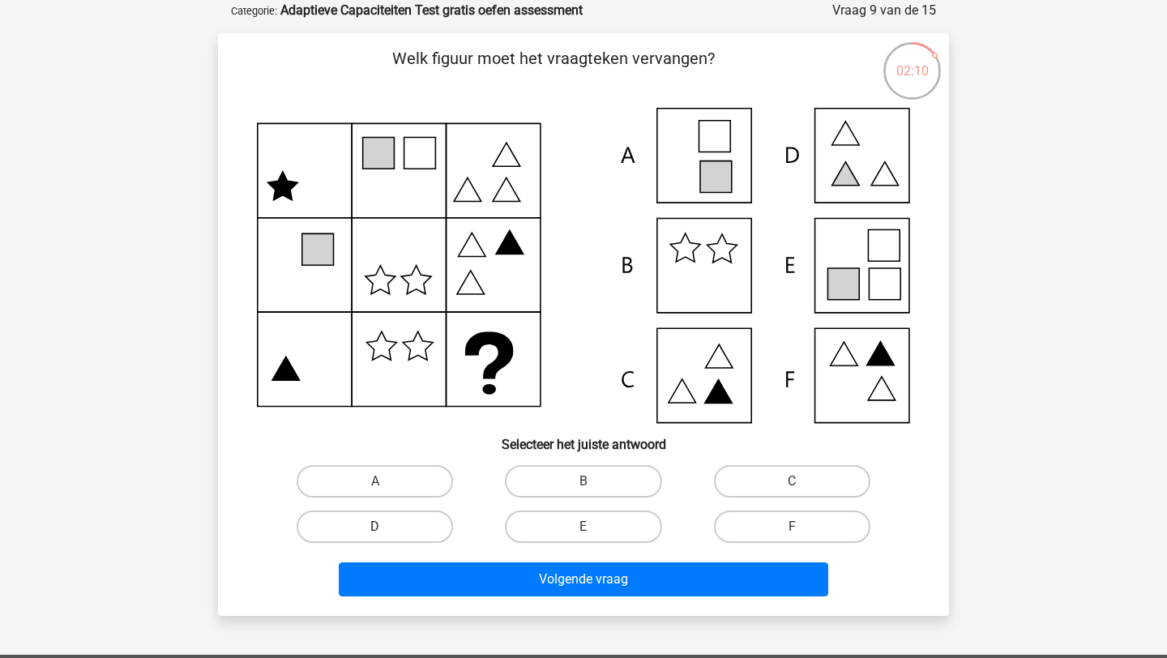
click at [444, 526] on label "D" at bounding box center [375, 527] width 156 height 32
click at [386, 527] on input "D" at bounding box center [380, 532] width 11 height 11
radio input "true"
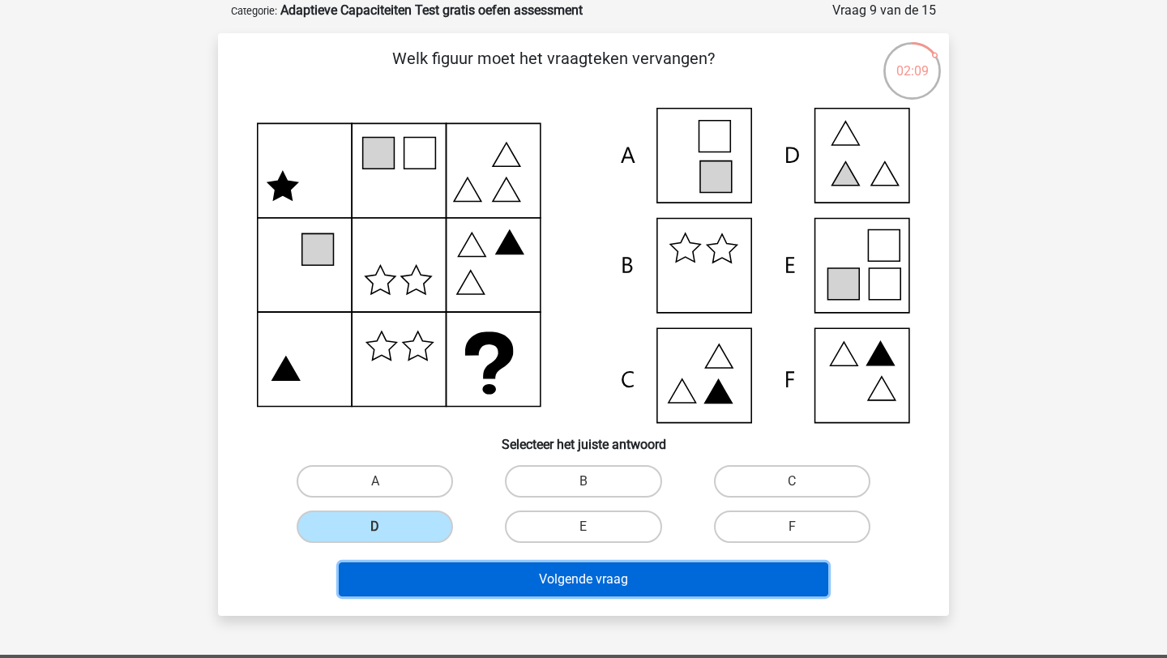
click at [564, 586] on button "Volgende vraag" at bounding box center [584, 580] width 490 height 34
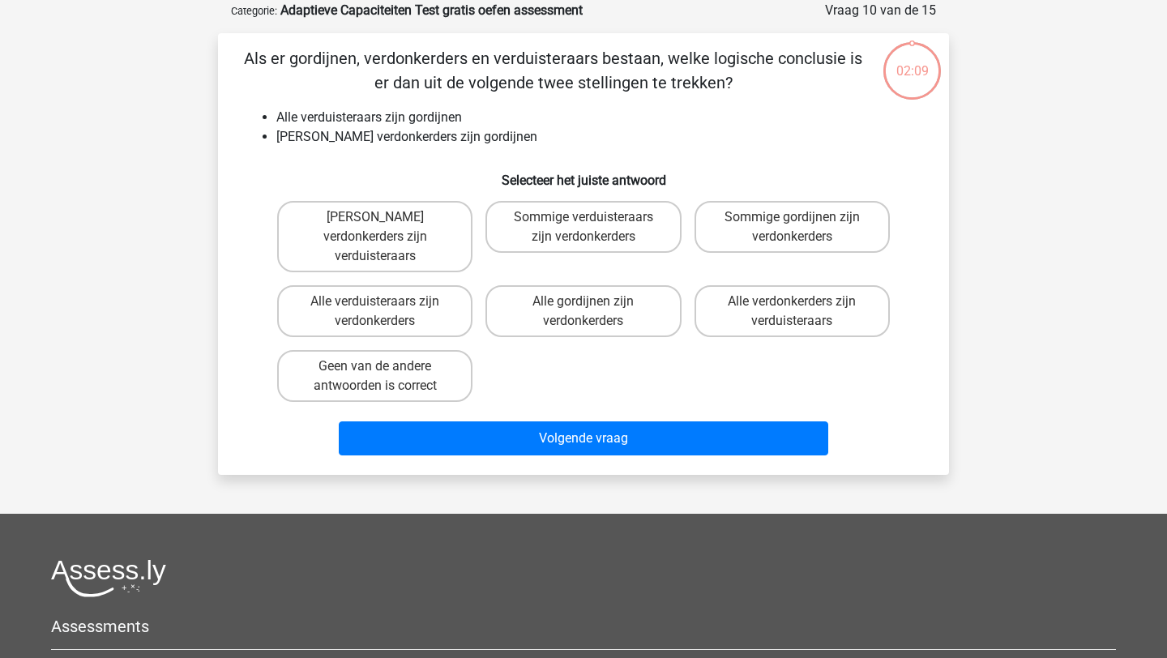
scroll to position [81, 0]
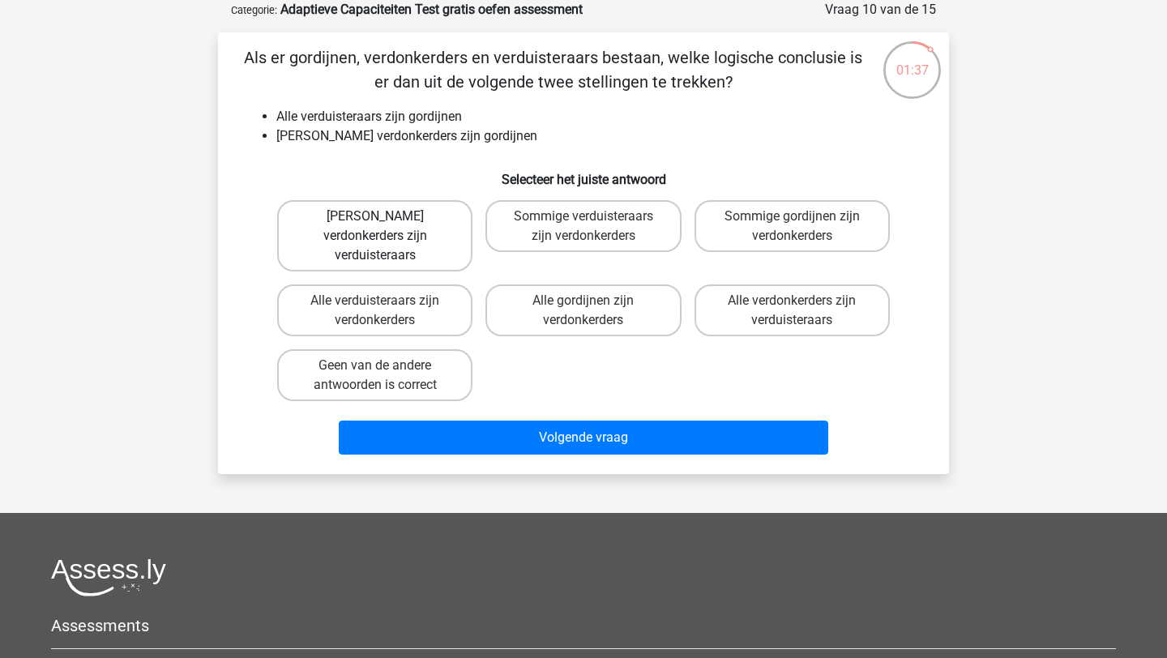
click at [370, 221] on label "Geen verdonkerders zijn verduisteraars" at bounding box center [374, 235] width 195 height 71
click at [375, 221] on input "Geen verdonkerders zijn verduisteraars" at bounding box center [380, 221] width 11 height 11
radio input "true"
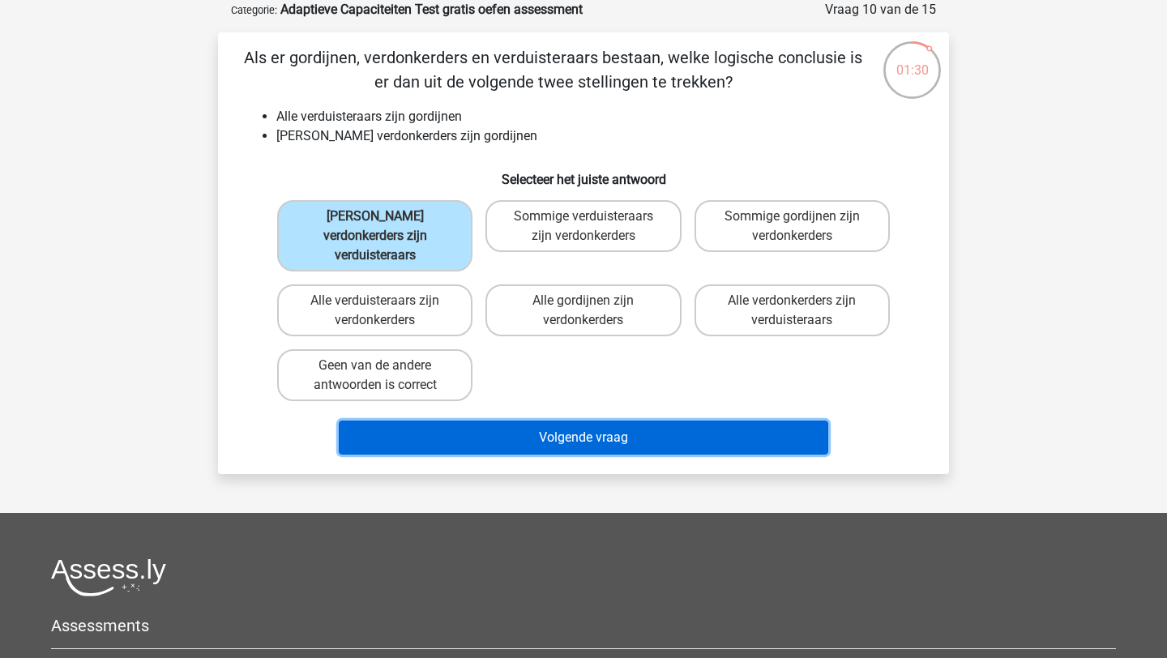
click at [623, 424] on button "Volgende vraag" at bounding box center [584, 438] width 490 height 34
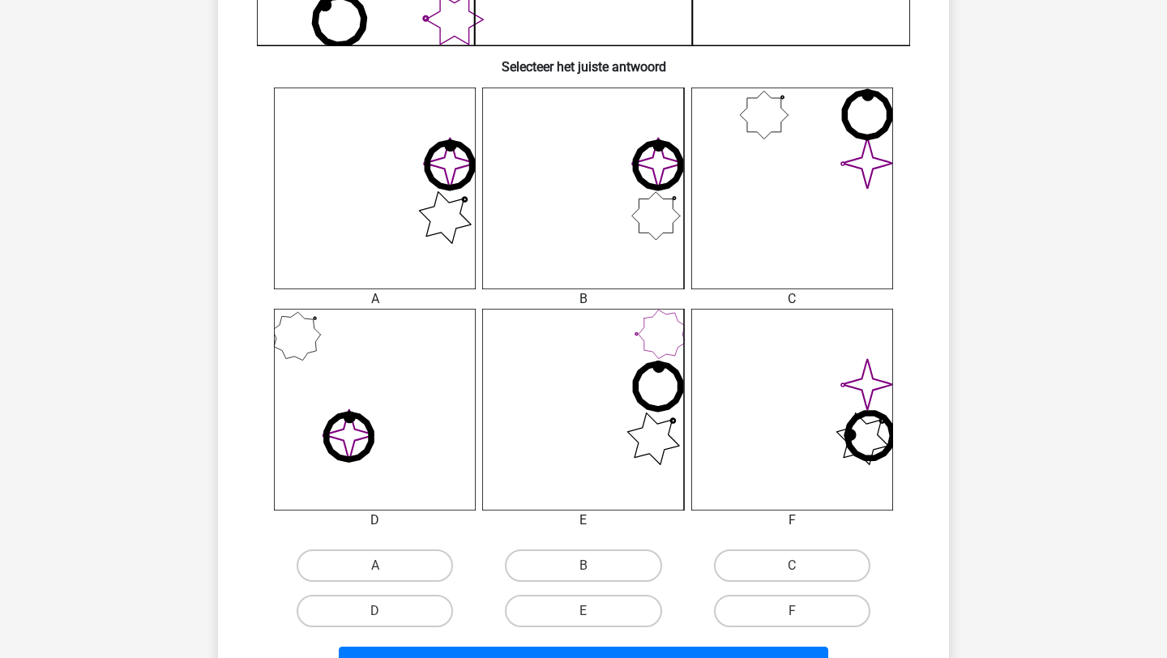
scroll to position [580, 0]
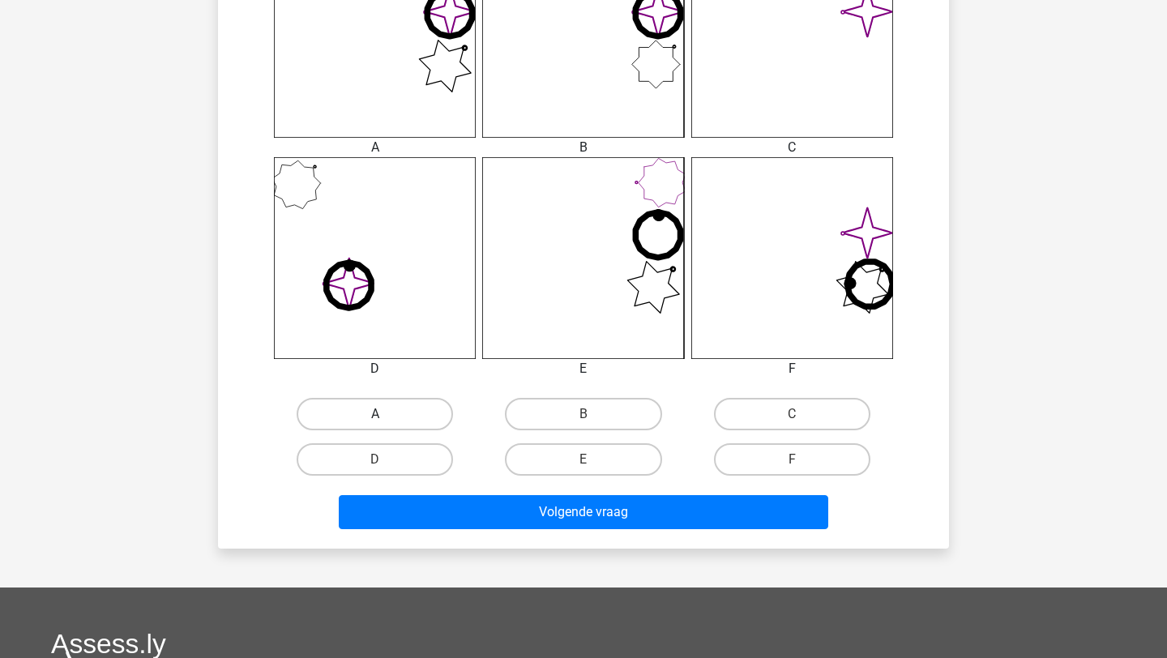
click at [405, 413] on label "A" at bounding box center [375, 414] width 156 height 32
click at [386, 414] on input "A" at bounding box center [380, 419] width 11 height 11
radio input "true"
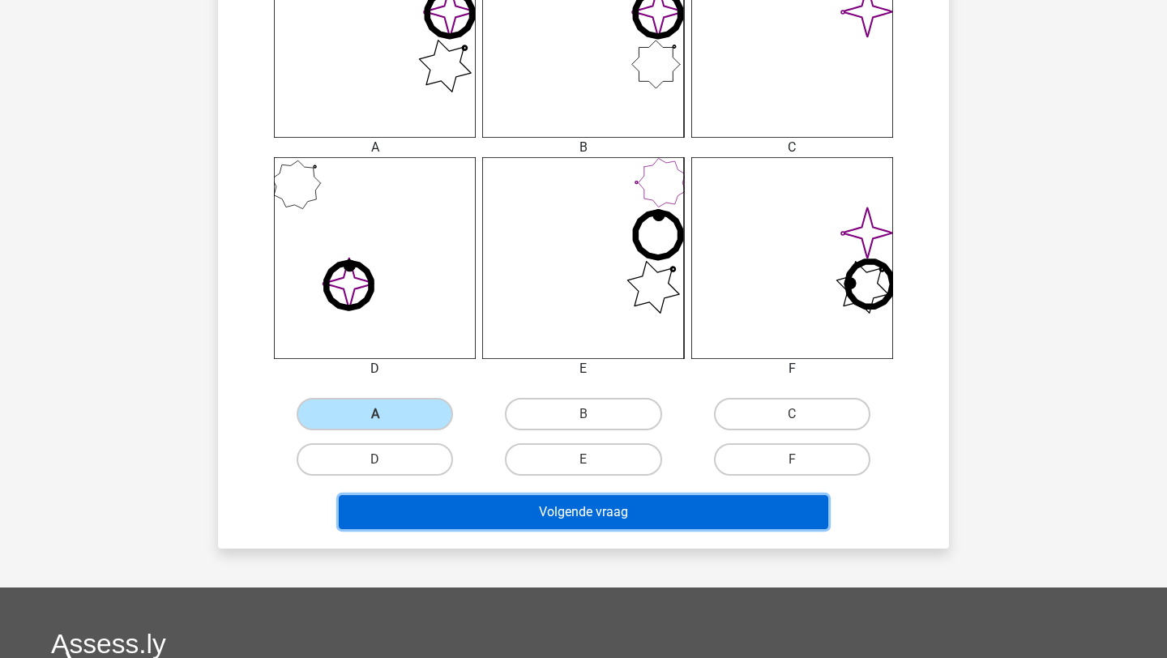
click at [517, 513] on button "Volgende vraag" at bounding box center [584, 512] width 490 height 34
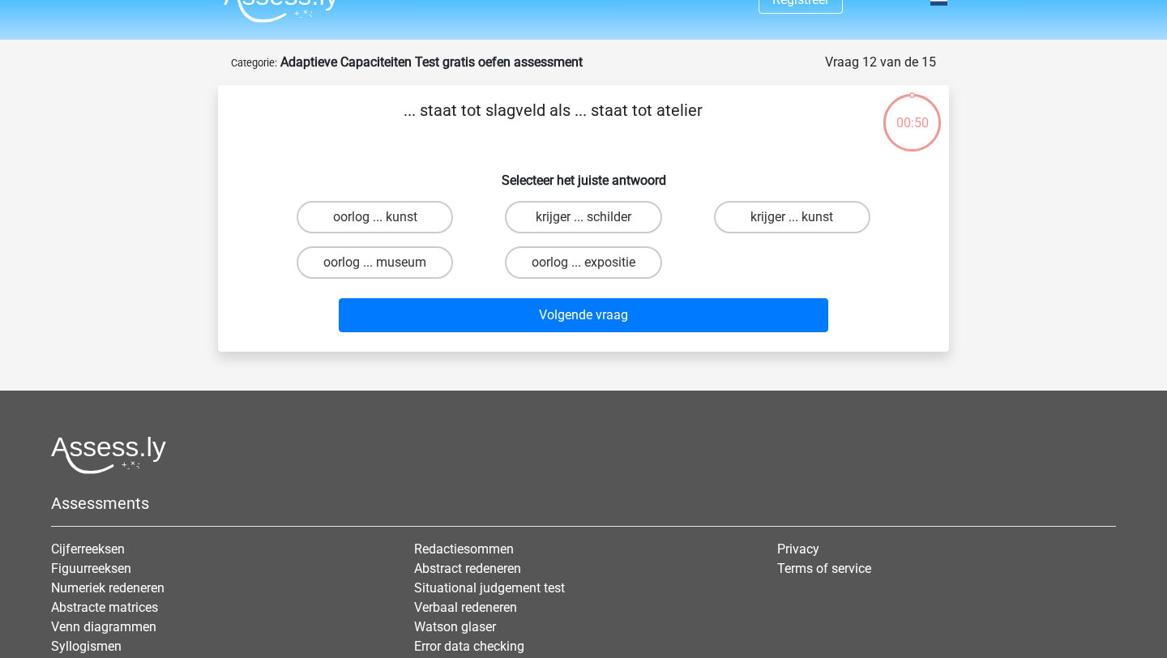
scroll to position [27, 0]
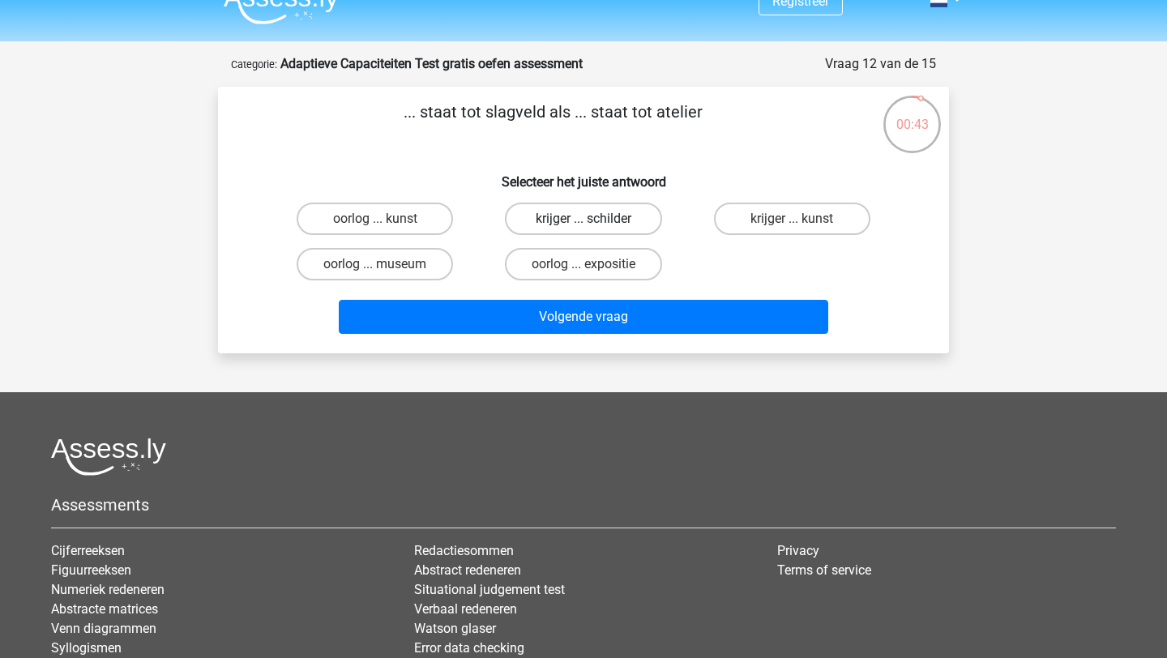
click at [616, 218] on label "krijger ... schilder" at bounding box center [583, 219] width 156 height 32
click at [594, 219] on input "krijger ... schilder" at bounding box center [589, 224] width 11 height 11
radio input "true"
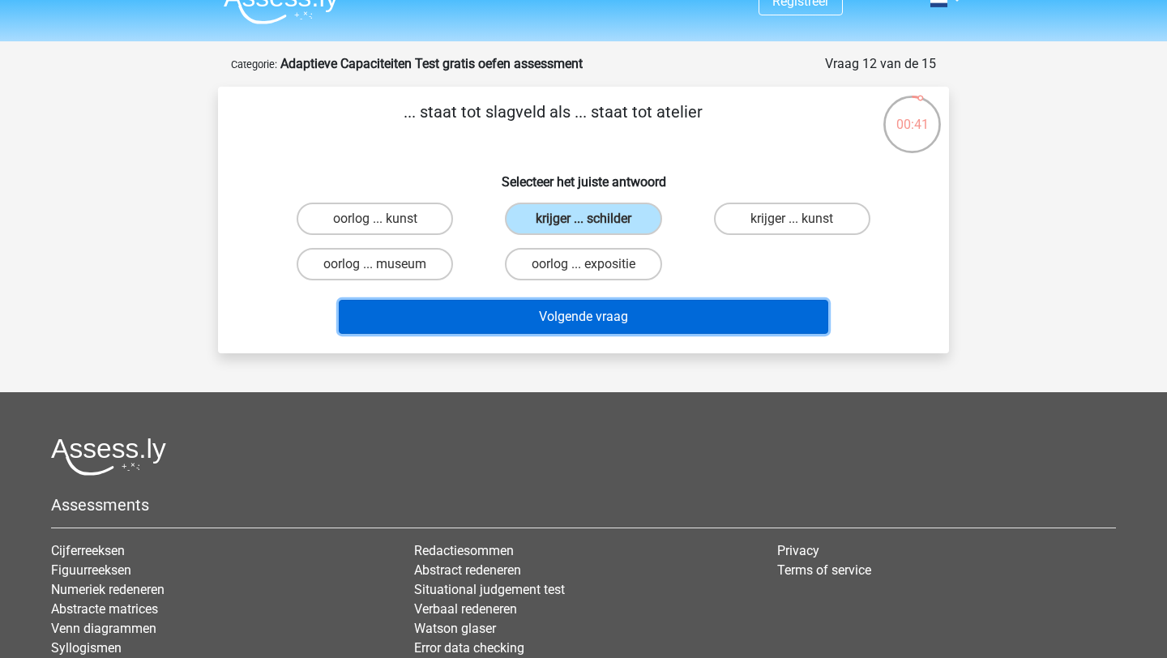
click at [616, 319] on button "Volgende vraag" at bounding box center [584, 317] width 490 height 34
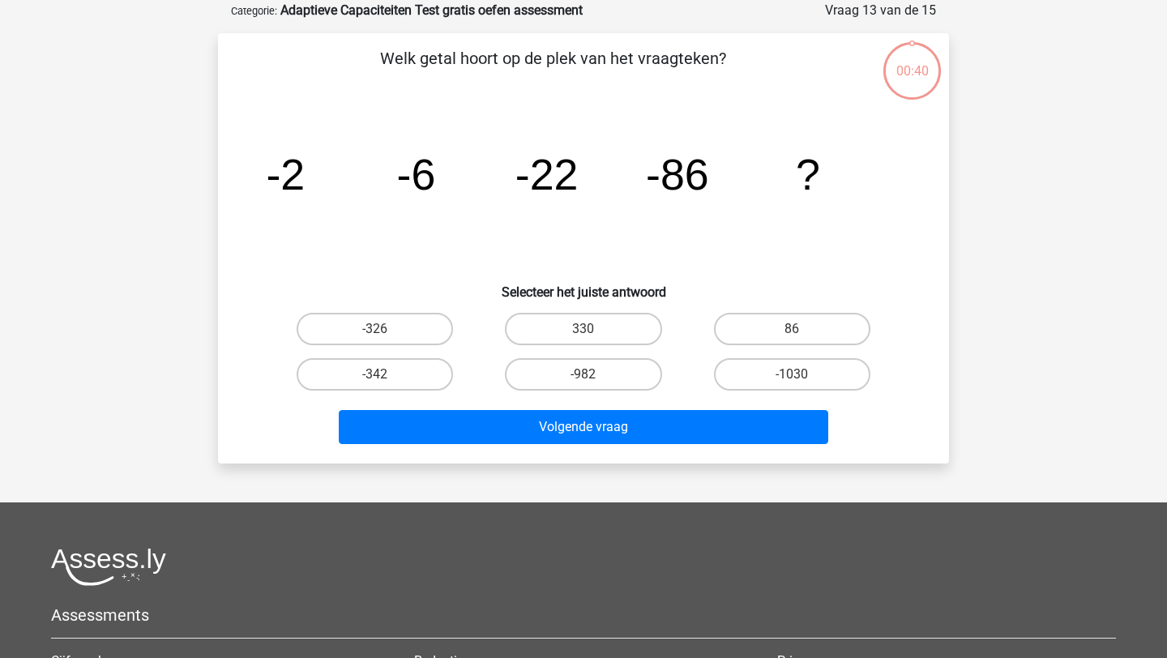
scroll to position [81, 0]
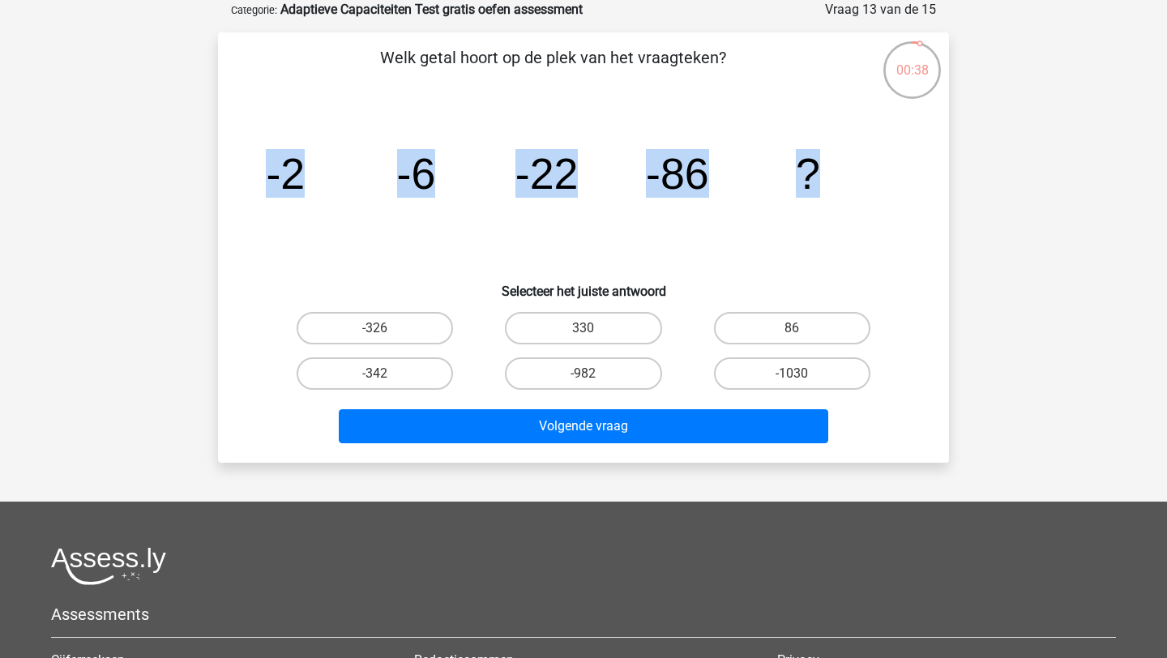
drag, startPoint x: 852, startPoint y: 177, endPoint x: 178, endPoint y: 194, distance: 674.7
click at [178, 194] on div "Registreer" at bounding box center [583, 424] width 1167 height 1011
copy g "-2 -6 -22 -86 ?"
click at [841, 261] on icon "image/svg+xml -2 -6 -22 -86 ?" at bounding box center [583, 189] width 653 height 164
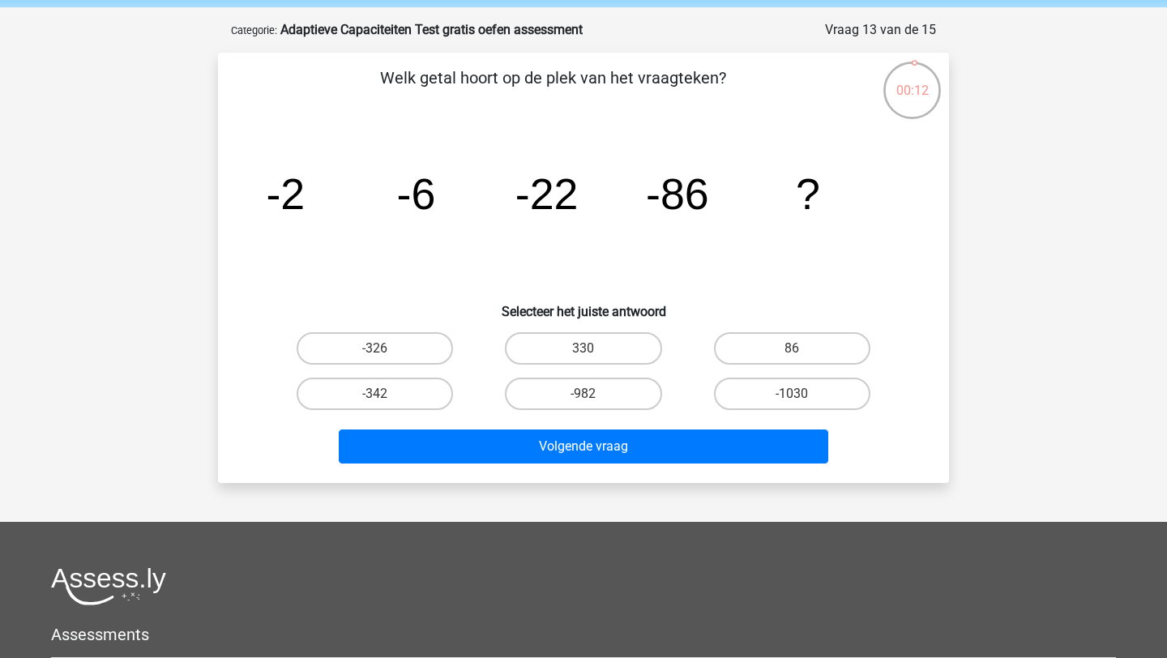
scroll to position [80, 0]
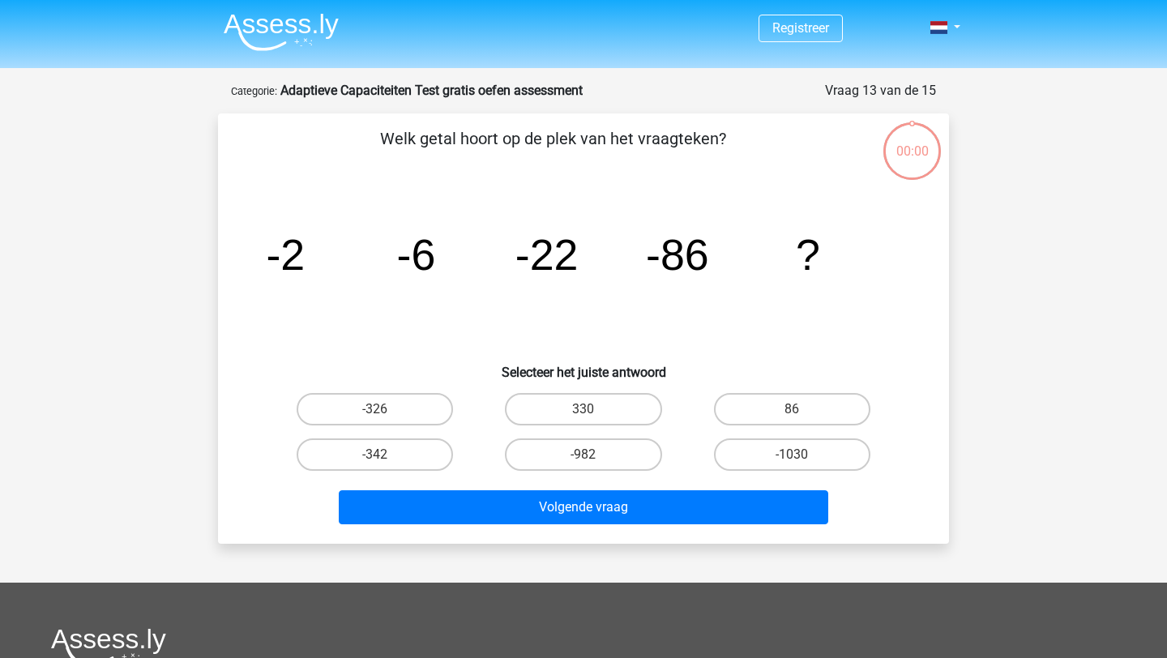
scroll to position [80, 0]
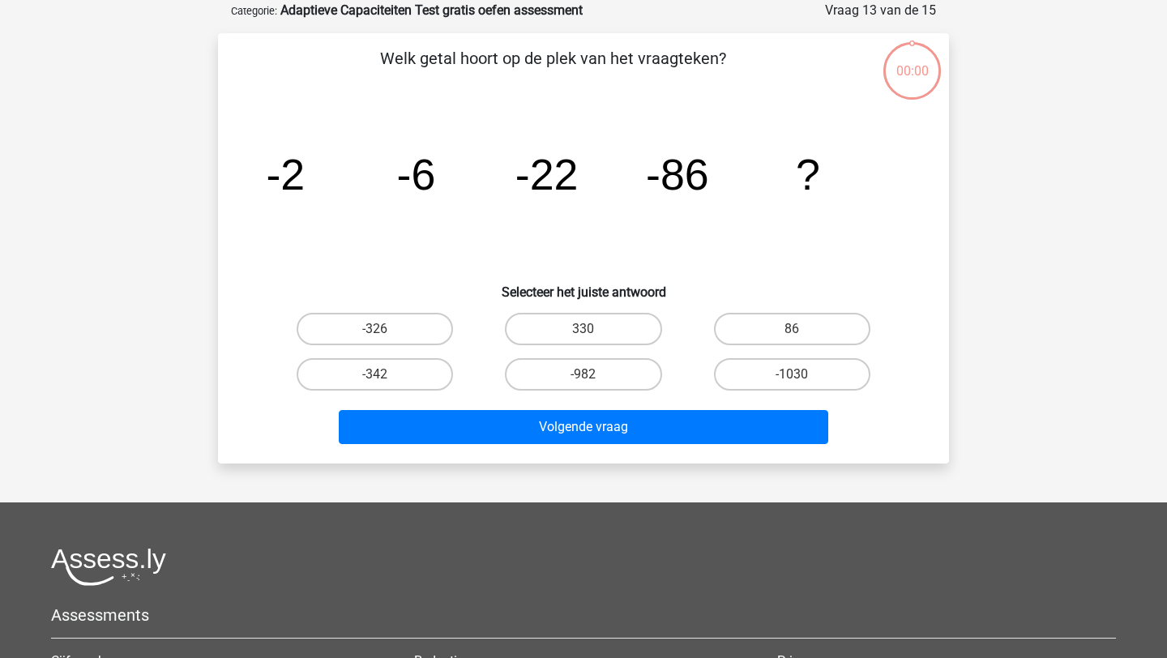
click at [396, 367] on label "-342" at bounding box center [375, 374] width 156 height 32
click at [386, 375] on input "-342" at bounding box center [380, 380] width 11 height 11
radio input "true"
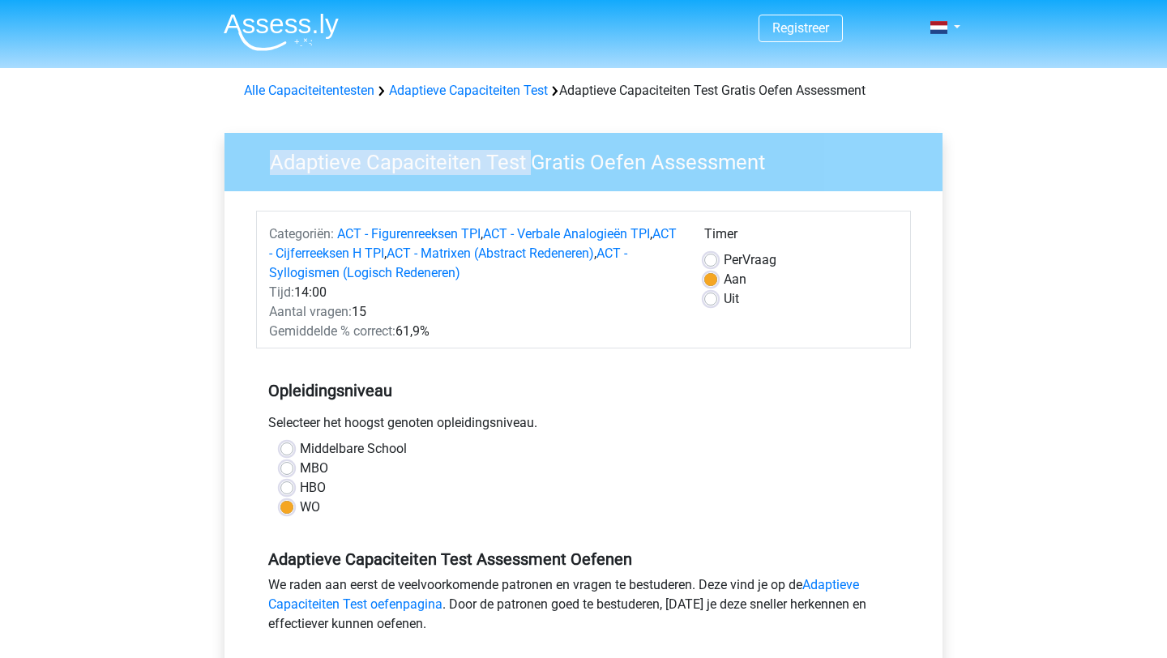
drag, startPoint x: 532, startPoint y: 160, endPoint x: 177, endPoint y: 152, distance: 355.1
click at [177, 152] on div "Registreer" at bounding box center [583, 656] width 1167 height 1313
copy h3 "Adaptieve Capaciteiten Test"
